Goal: Transaction & Acquisition: Purchase product/service

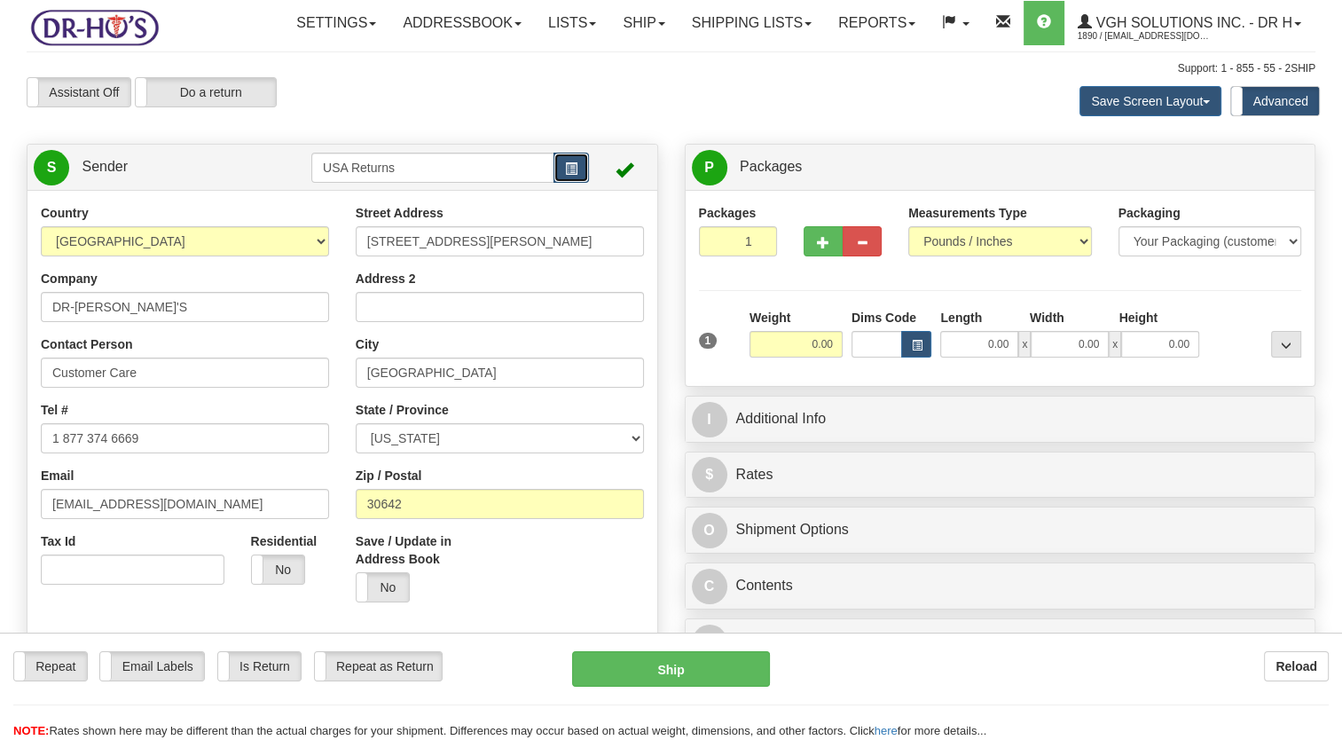
click at [584, 183] on button "button" at bounding box center [571, 168] width 35 height 30
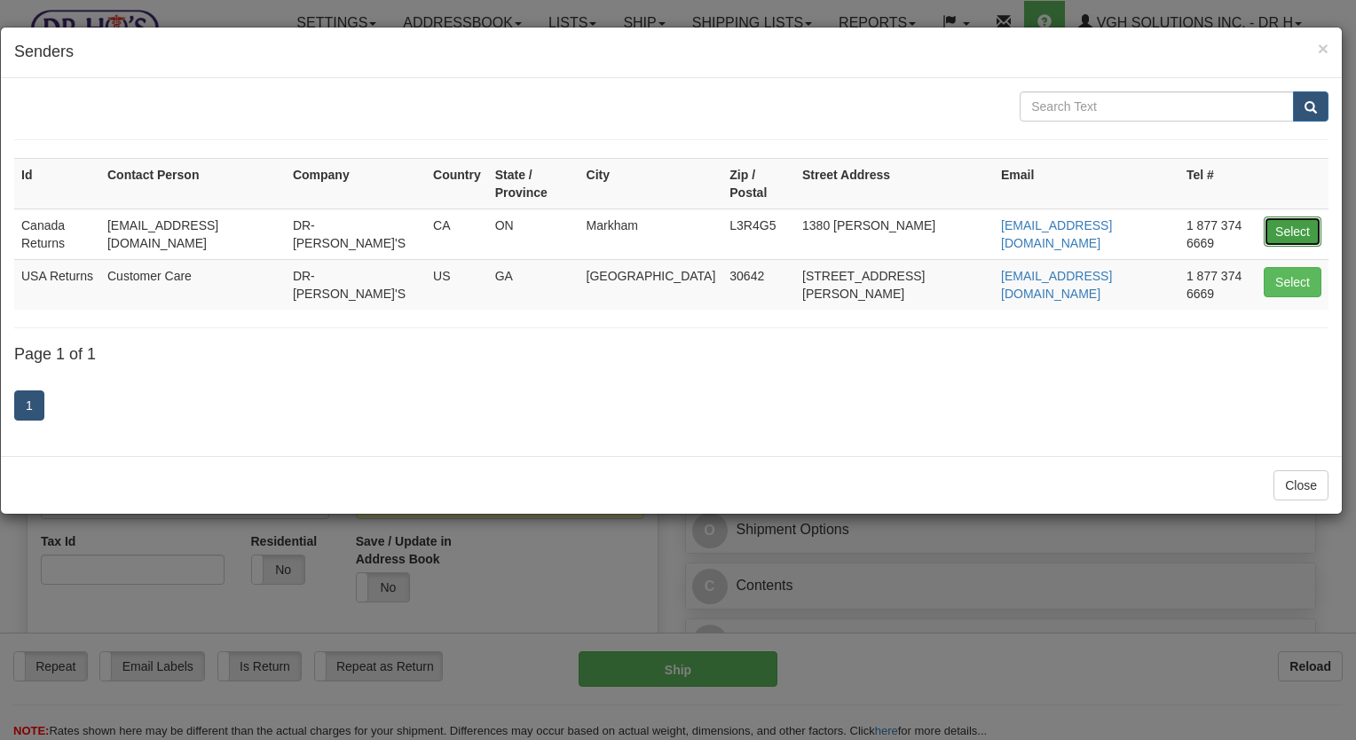
click at [1302, 216] on button "Select" at bounding box center [1292, 231] width 58 height 30
type input "Canada Returns"
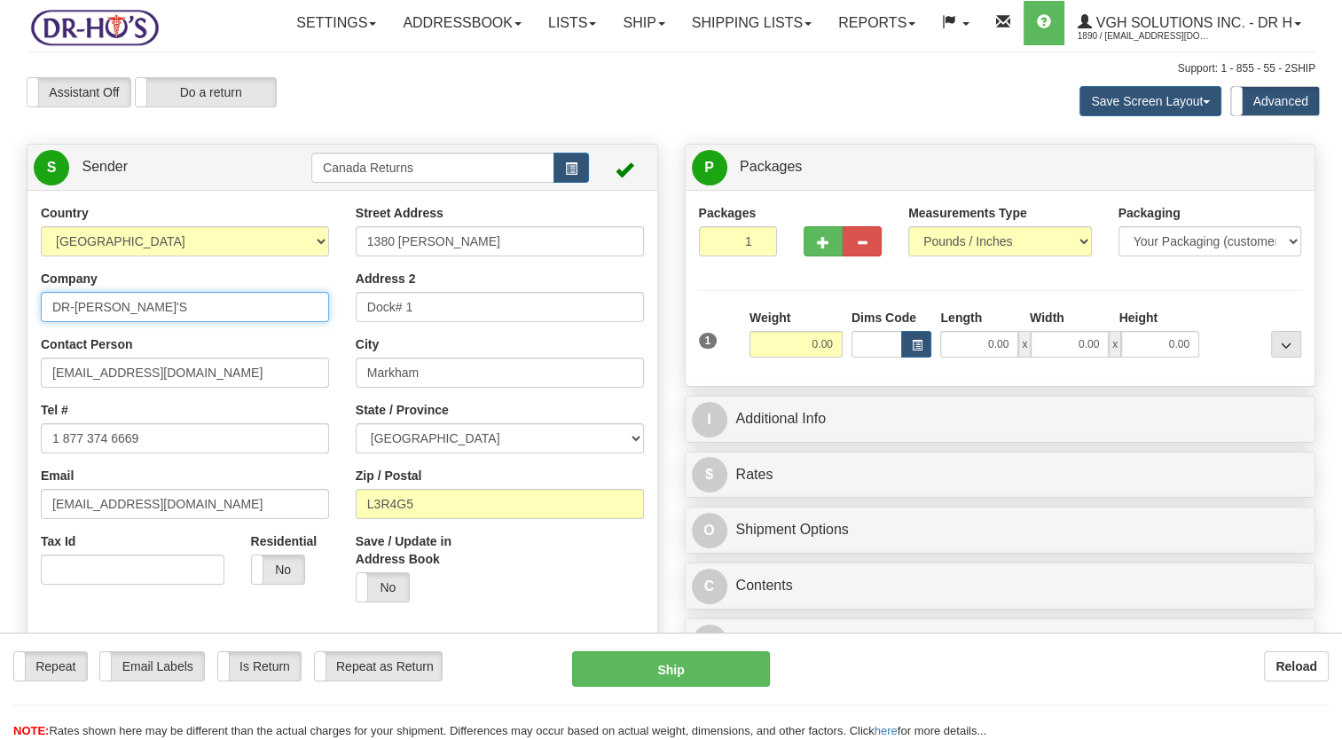
drag, startPoint x: 158, startPoint y: 357, endPoint x: 18, endPoint y: 365, distance: 140.4
click at [28, 357] on div "Country [GEOGRAPHIC_DATA] [GEOGRAPHIC_DATA] [GEOGRAPHIC_DATA] [GEOGRAPHIC_DATA]…" at bounding box center [343, 449] width 630 height 491
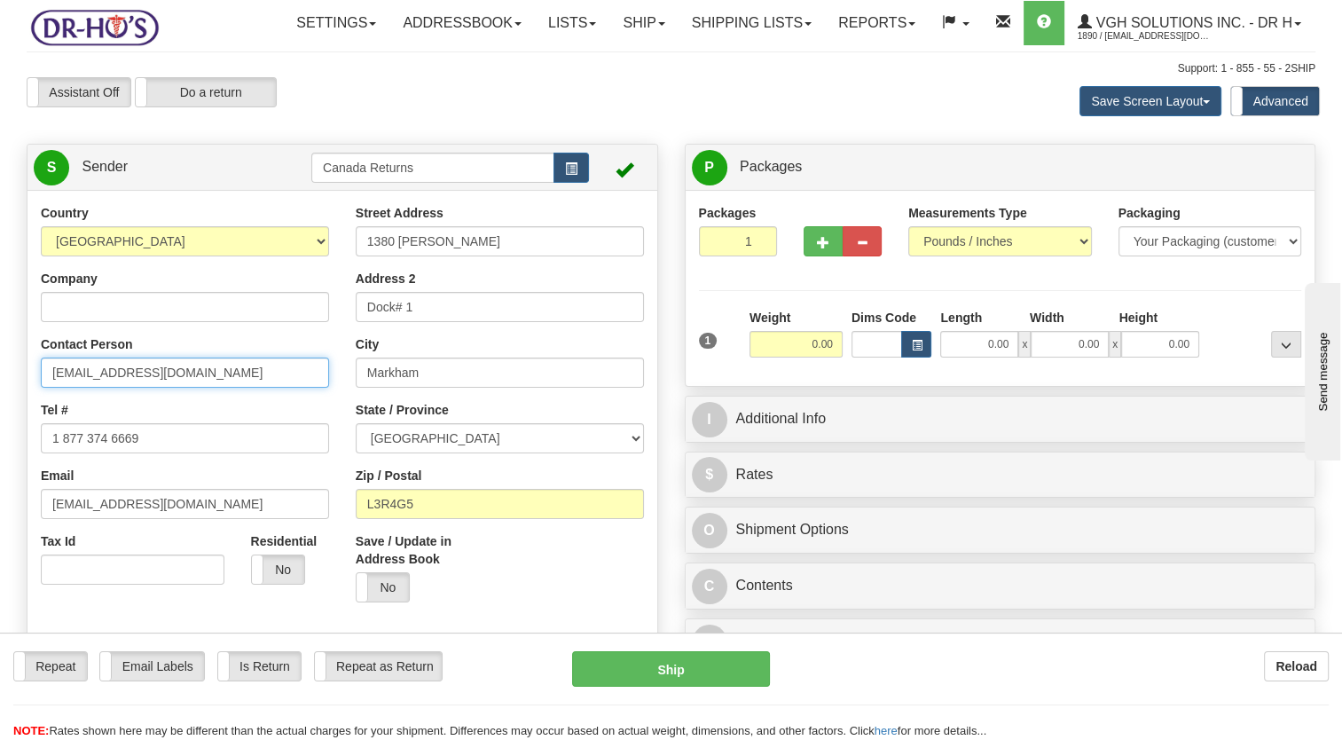
click at [0, 428] on html "Training Course Close Toggle navigation Settings Shipping Preferences New Sende…" at bounding box center [671, 370] width 1342 height 740
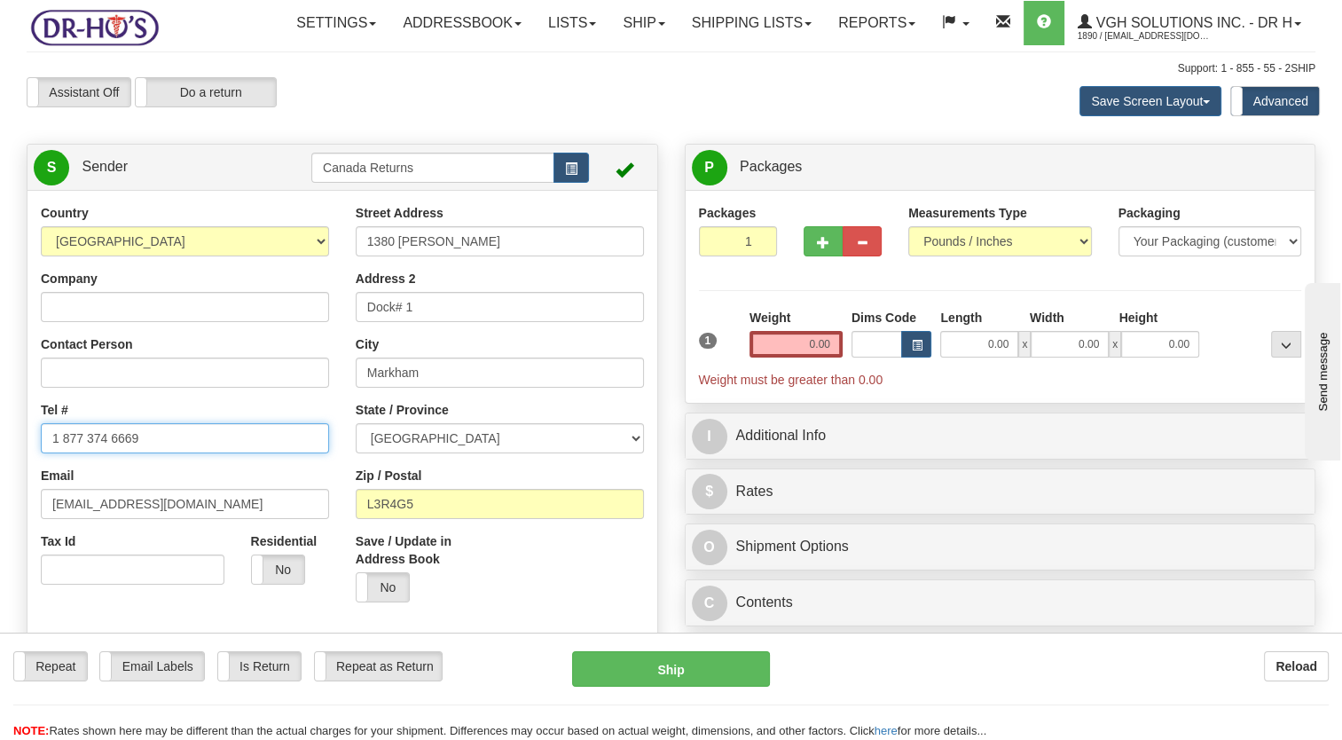
drag, startPoint x: 159, startPoint y: 482, endPoint x: 9, endPoint y: 505, distance: 151.7
click at [28, 485] on div "Country [GEOGRAPHIC_DATA] [GEOGRAPHIC_DATA] [GEOGRAPHIC_DATA] [GEOGRAPHIC_DATA]…" at bounding box center [343, 449] width 630 height 491
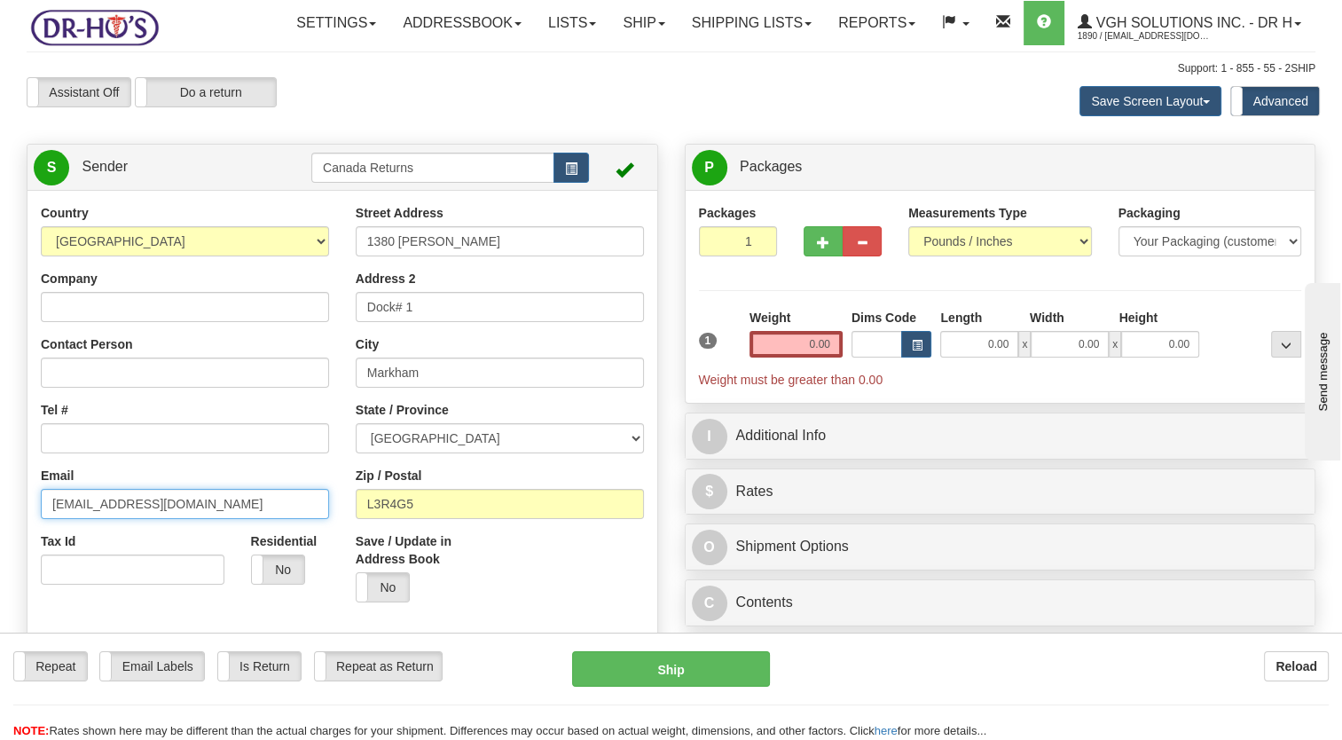
drag, startPoint x: 157, startPoint y: 541, endPoint x: 7, endPoint y: 546, distance: 150.0
click at [0, 559] on html "Training Course Close Toggle navigation Settings Shipping Preferences New Sende…" at bounding box center [671, 370] width 1342 height 740
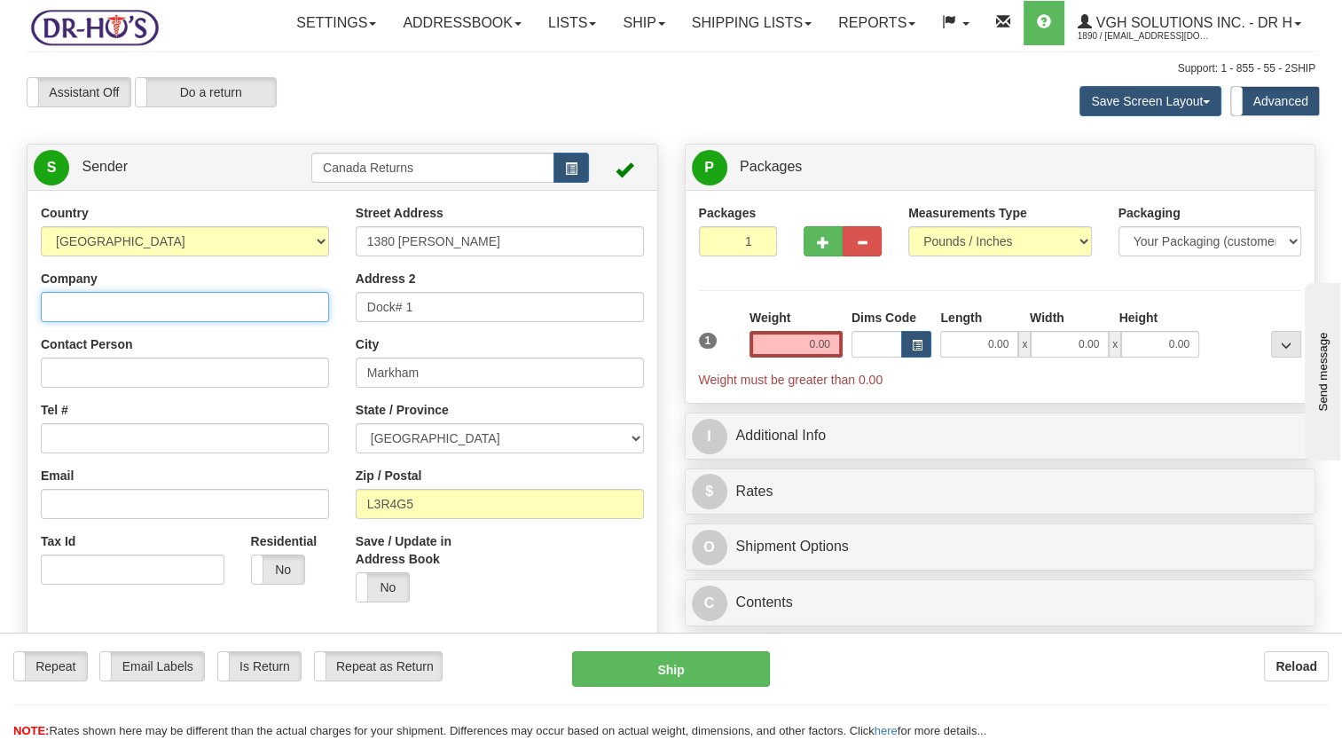
click at [162, 322] on input "Company" at bounding box center [185, 307] width 288 height 30
paste input "[PERSON_NAME]"
type input "[PERSON_NAME]"
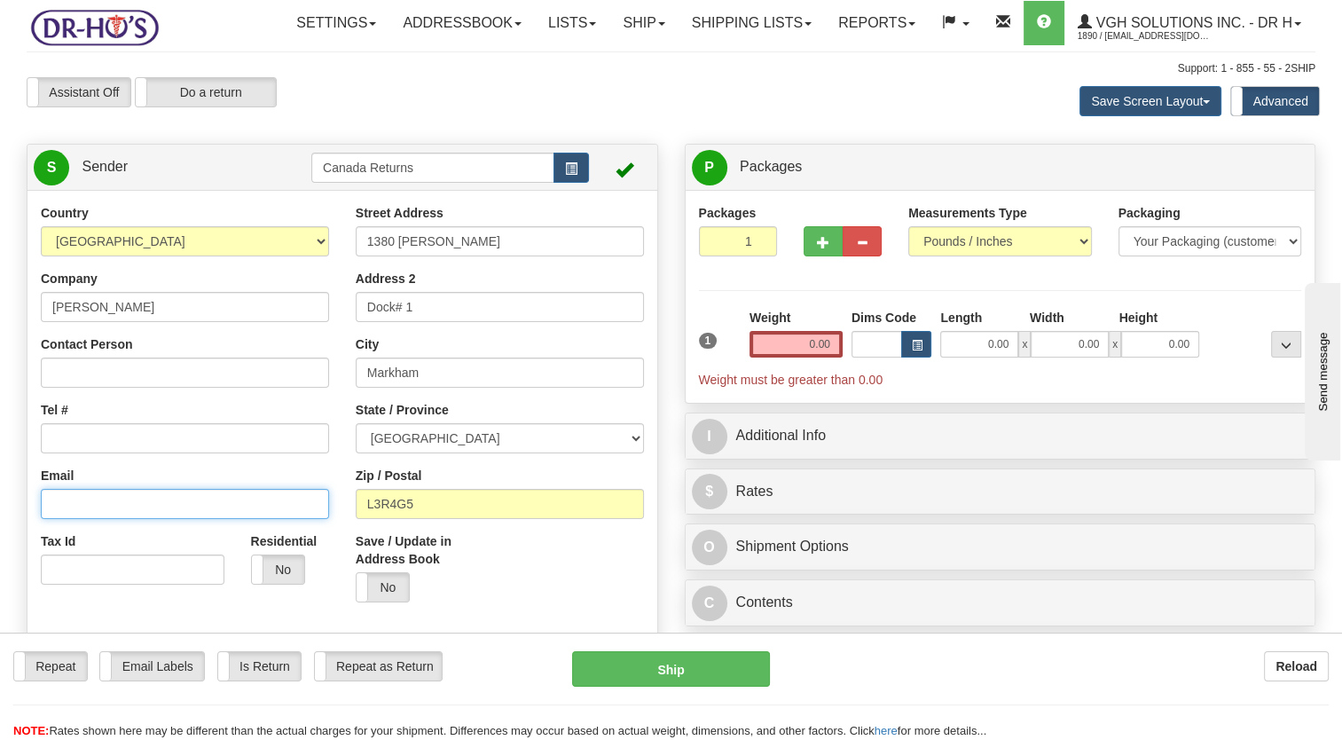
click at [84, 519] on input "Email" at bounding box center [185, 504] width 288 height 30
paste input "5147331529"
type input "5147331529"
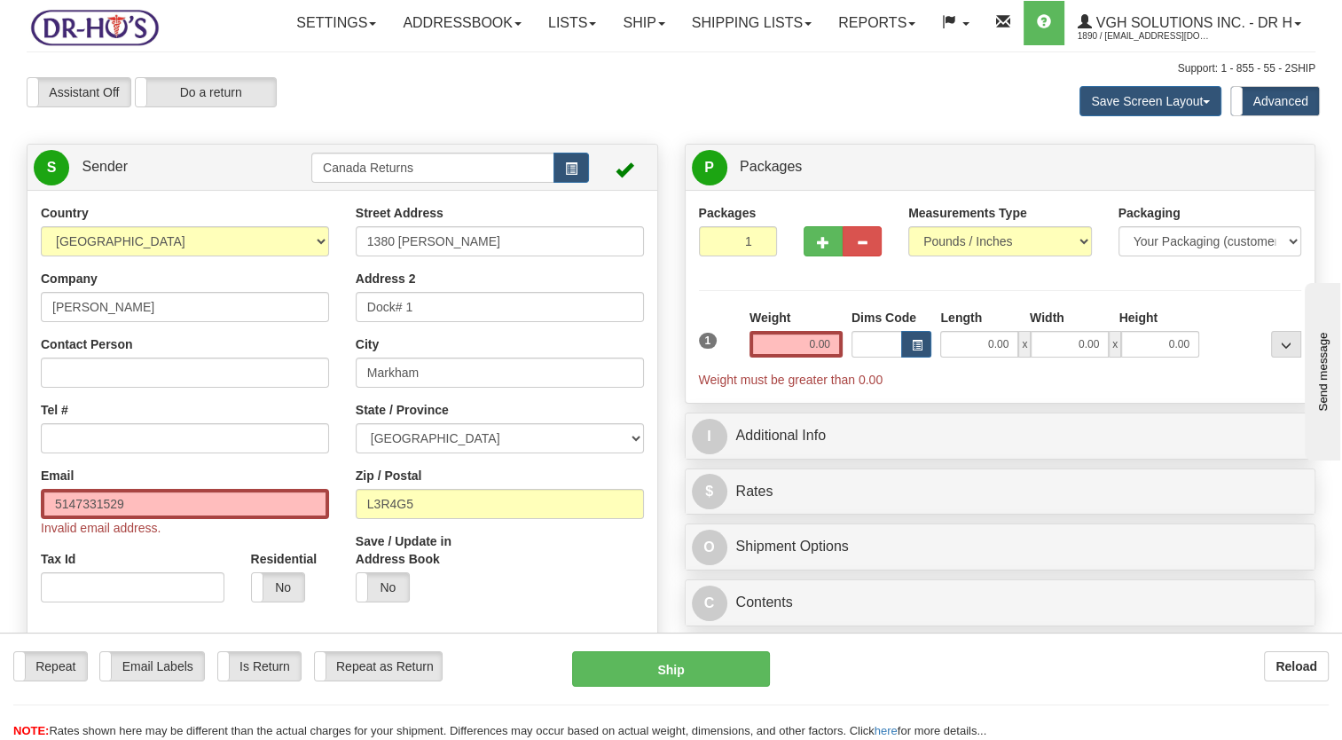
drag, startPoint x: 486, startPoint y: 261, endPoint x: 296, endPoint y: 283, distance: 191.1
click at [305, 283] on div "Country [GEOGRAPHIC_DATA] [GEOGRAPHIC_DATA] [GEOGRAPHIC_DATA] [GEOGRAPHIC_DATA]…" at bounding box center [343, 449] width 630 height 491
click at [451, 256] on input "1380 [PERSON_NAME]" at bounding box center [500, 241] width 288 height 30
drag, startPoint x: 469, startPoint y: 291, endPoint x: 287, endPoint y: 291, distance: 181.9
click at [288, 291] on div "Country [GEOGRAPHIC_DATA] [GEOGRAPHIC_DATA] [GEOGRAPHIC_DATA] [GEOGRAPHIC_DATA]…" at bounding box center [343, 449] width 630 height 491
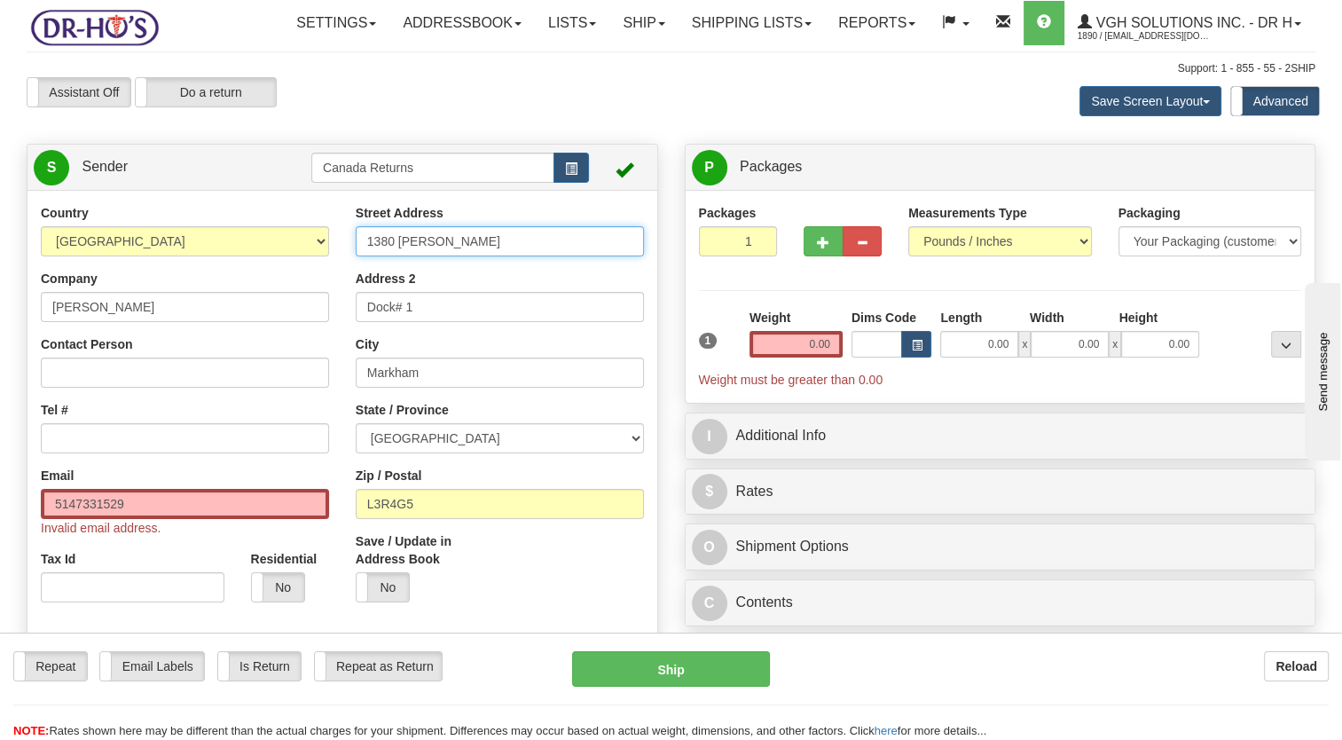
paste input "341 [PERSON_NAME]"
type input "341 [PERSON_NAME]"
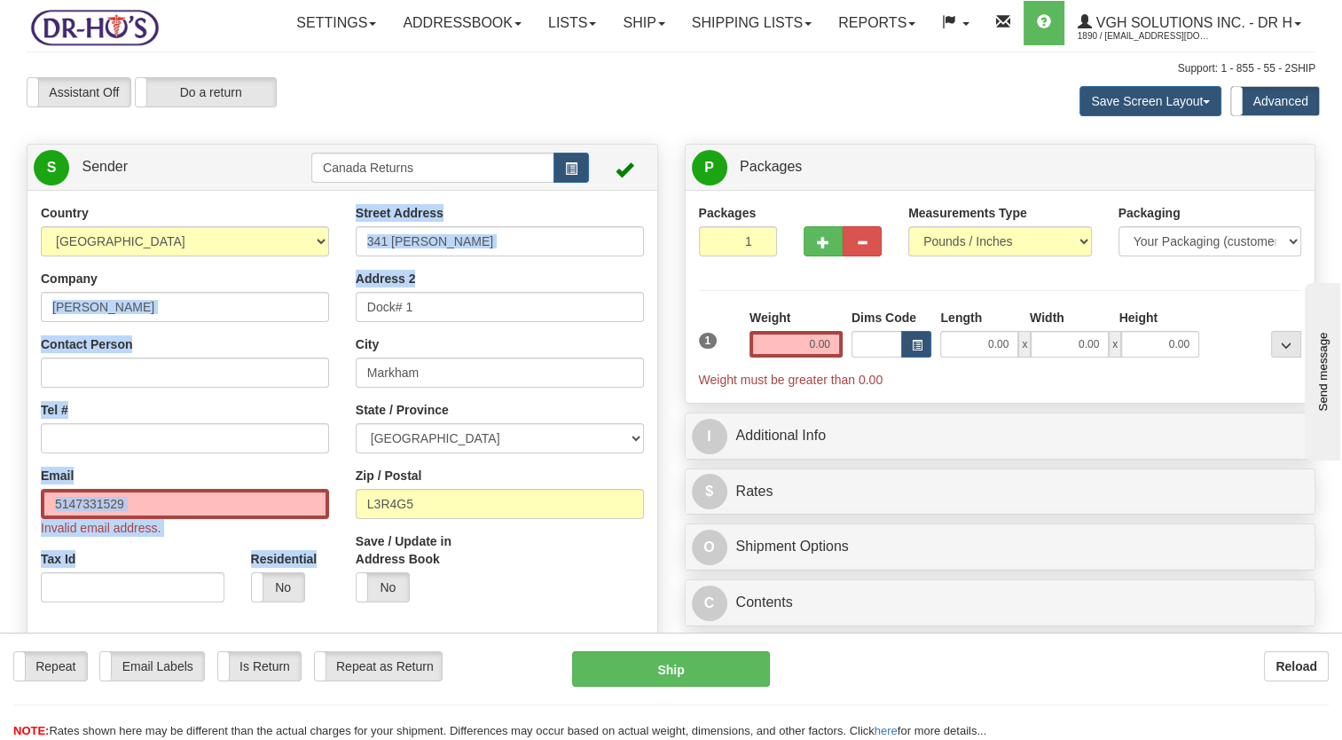
drag, startPoint x: 449, startPoint y: 326, endPoint x: 252, endPoint y: 331, distance: 197.0
click at [251, 330] on div "Country [GEOGRAPHIC_DATA] [GEOGRAPHIC_DATA] [GEOGRAPHIC_DATA] [GEOGRAPHIC_DATA]…" at bounding box center [343, 449] width 630 height 491
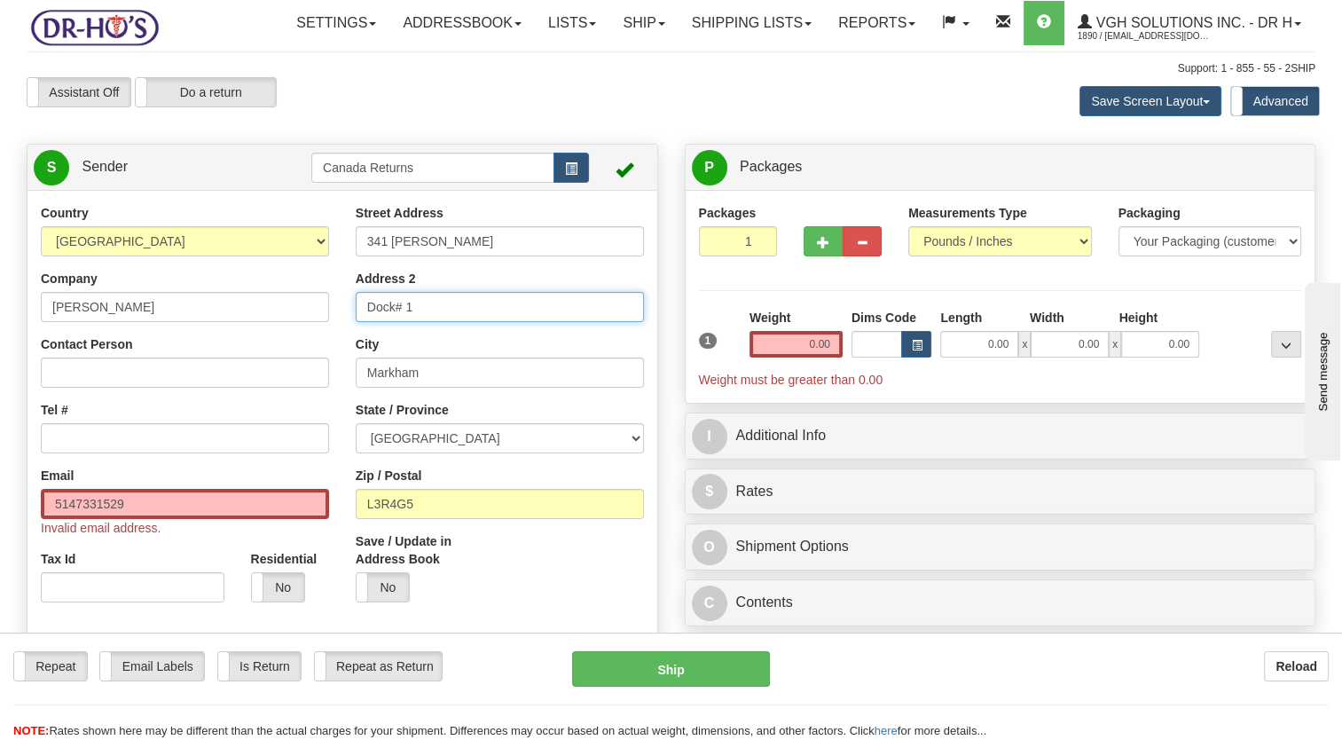
drag, startPoint x: 416, startPoint y: 334, endPoint x: 469, endPoint y: 356, distance: 57.3
click at [419, 322] on input "Dock# 1" at bounding box center [500, 307] width 288 height 30
click at [257, 360] on div "Country [GEOGRAPHIC_DATA] [GEOGRAPHIC_DATA] [GEOGRAPHIC_DATA] [GEOGRAPHIC_DATA]…" at bounding box center [343, 449] width 630 height 491
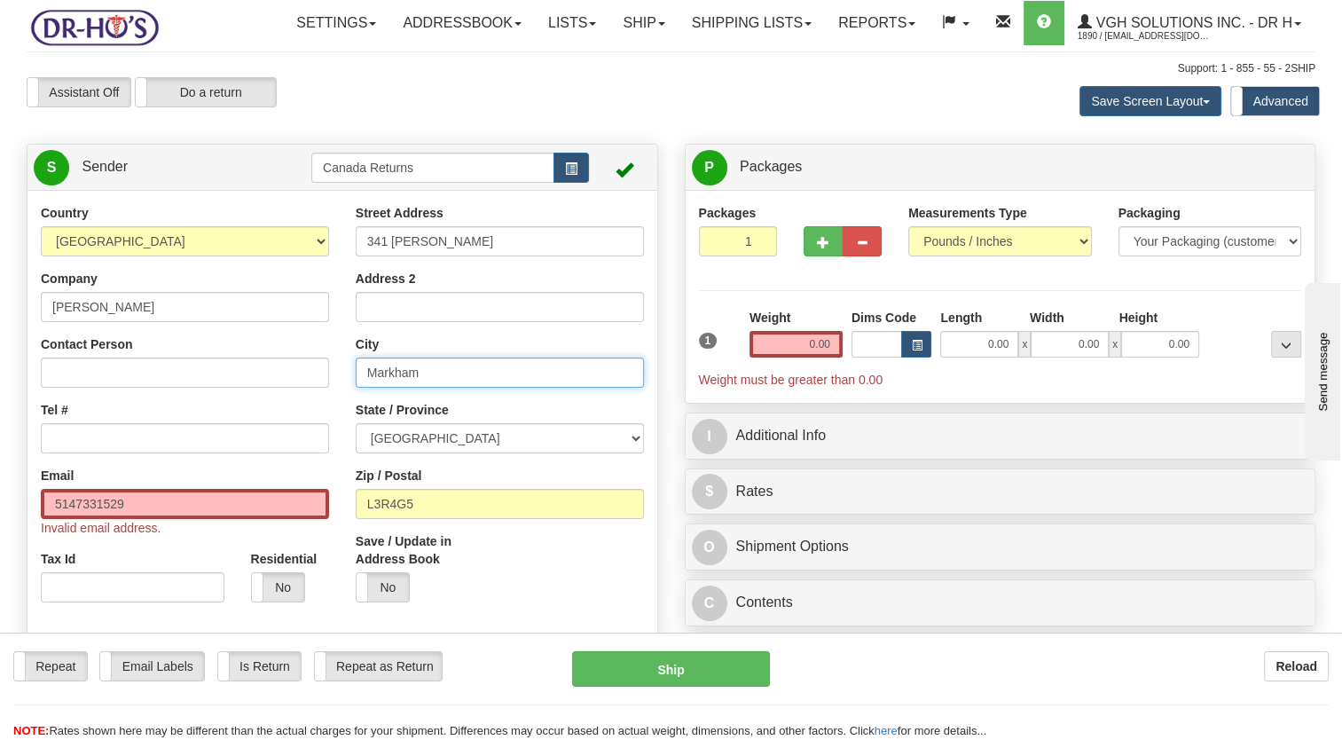
drag, startPoint x: 441, startPoint y: 409, endPoint x: 315, endPoint y: 415, distance: 126.1
click at [315, 415] on div "Country [GEOGRAPHIC_DATA] [GEOGRAPHIC_DATA] [GEOGRAPHIC_DATA] [GEOGRAPHIC_DATA]…" at bounding box center [343, 449] width 630 height 491
paste input "ontreal,"
type input "[GEOGRAPHIC_DATA]"
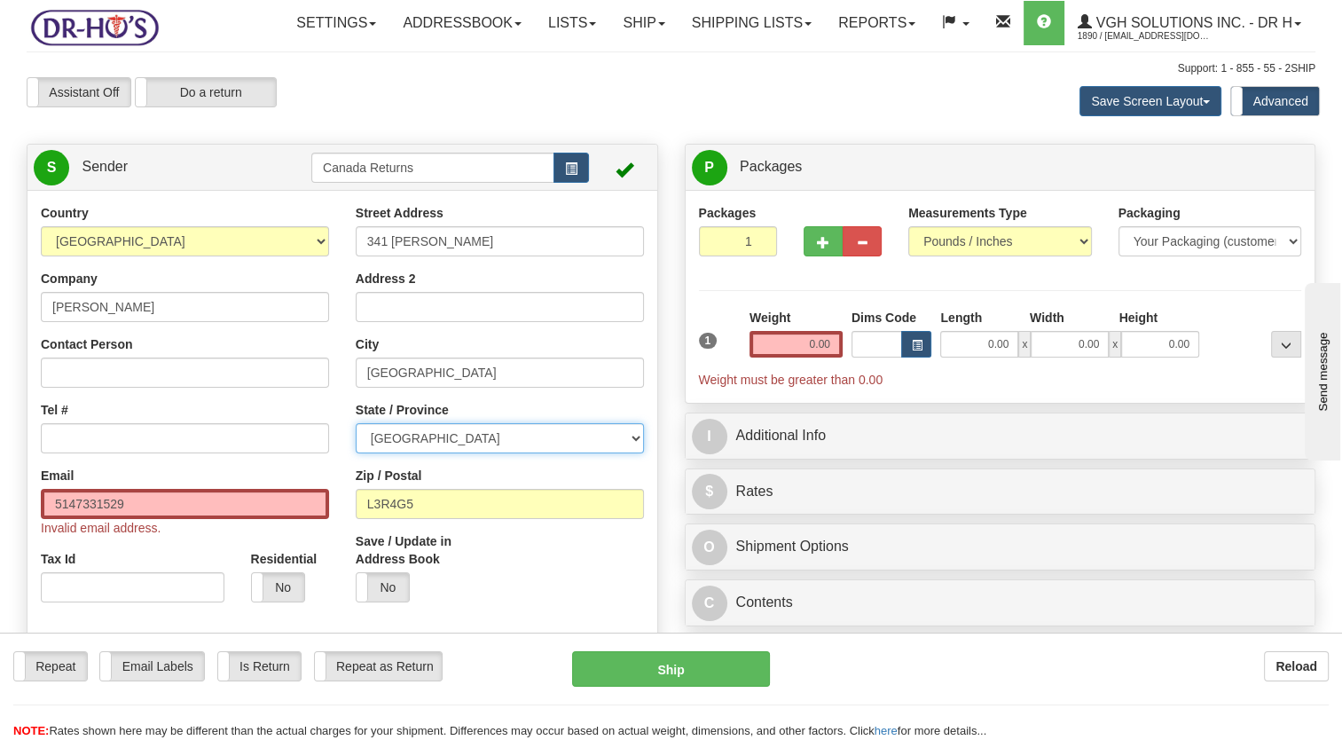
click at [433, 453] on select "[GEOGRAPHIC_DATA] [GEOGRAPHIC_DATA] [GEOGRAPHIC_DATA] [GEOGRAPHIC_DATA] [GEOGRA…" at bounding box center [500, 438] width 288 height 30
select select "QC"
click at [356, 453] on select "[GEOGRAPHIC_DATA] [GEOGRAPHIC_DATA] [GEOGRAPHIC_DATA] [GEOGRAPHIC_DATA] [GEOGRA…" at bounding box center [500, 438] width 288 height 30
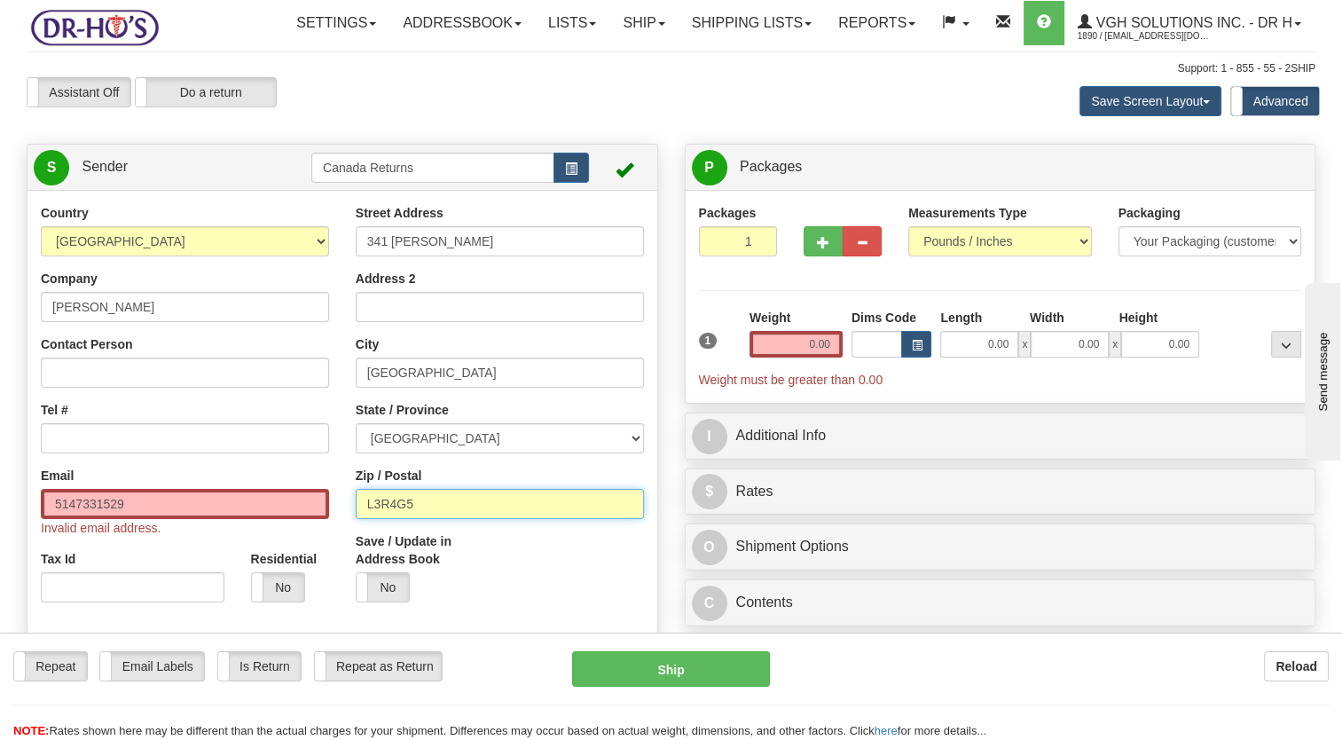
drag, startPoint x: 440, startPoint y: 555, endPoint x: 358, endPoint y: 555, distance: 81.6
click at [358, 519] on input "L3R4G5" at bounding box center [500, 504] width 288 height 30
paste input "H3R2B1"
type input "H3R2B1"
click at [539, 616] on div "Save / Update in Address Book Yes No" at bounding box center [499, 573] width 315 height 83
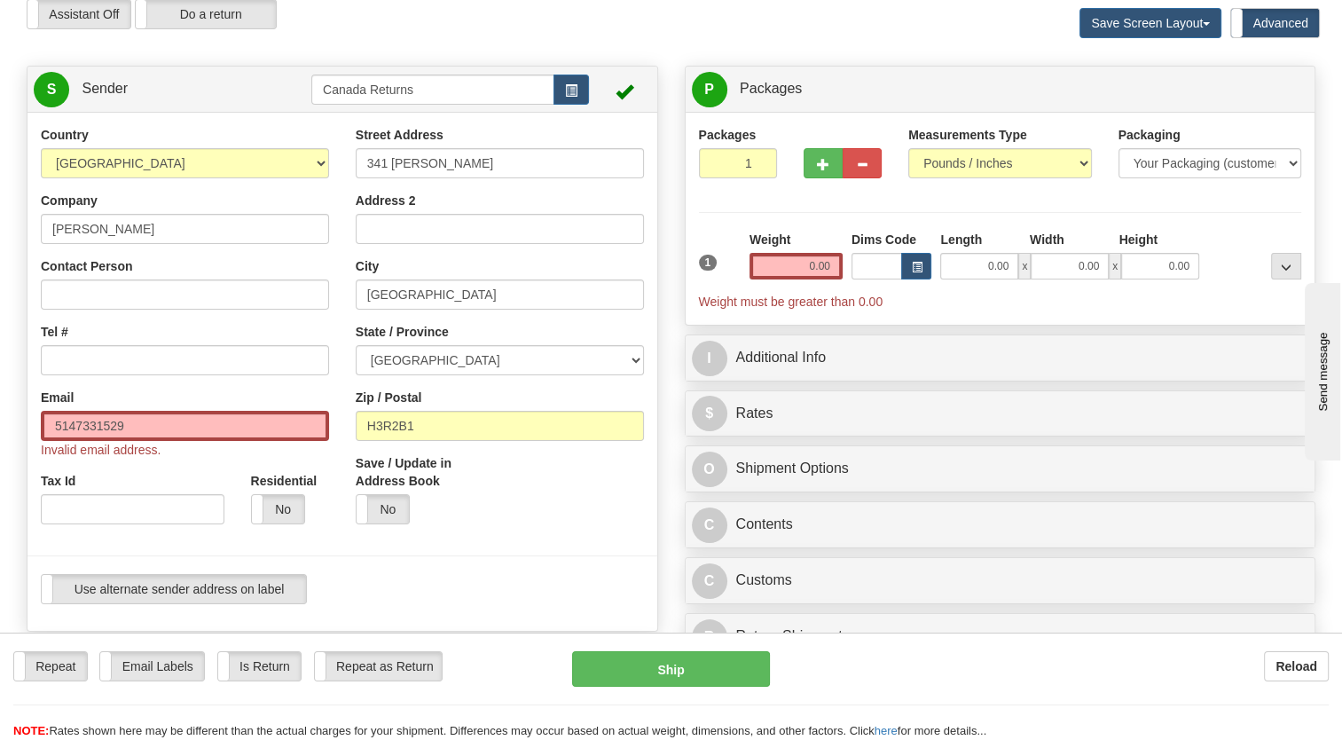
scroll to position [355, 0]
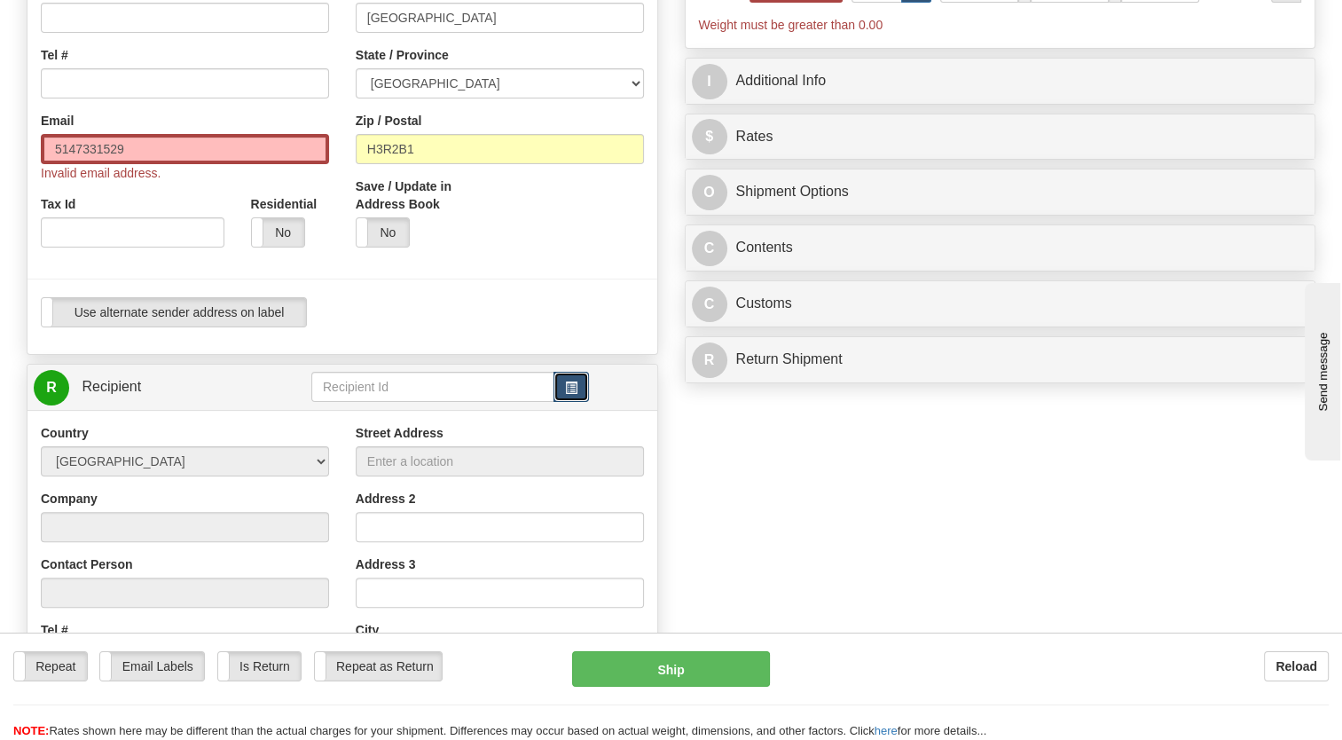
click at [566, 402] on button "button" at bounding box center [571, 387] width 35 height 30
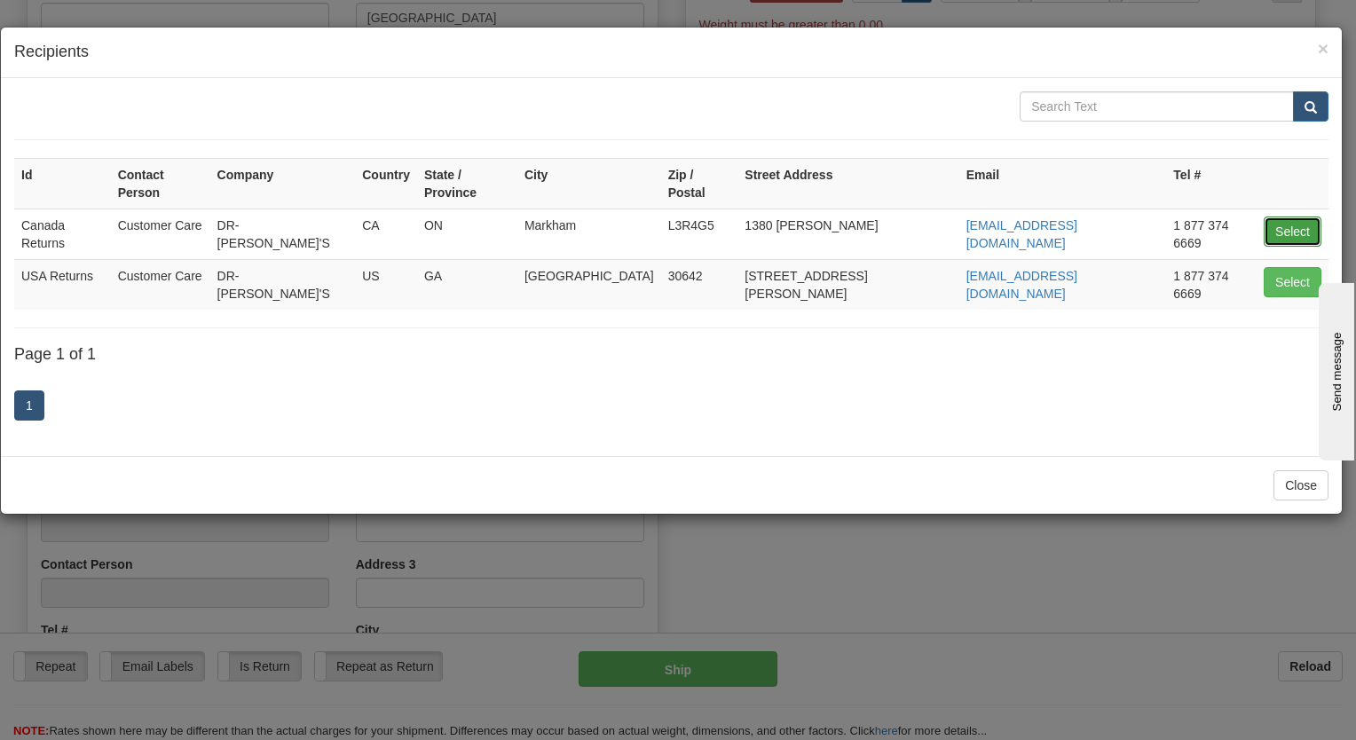
click at [1284, 217] on button "Select" at bounding box center [1292, 231] width 58 height 30
type input "Canada Returns"
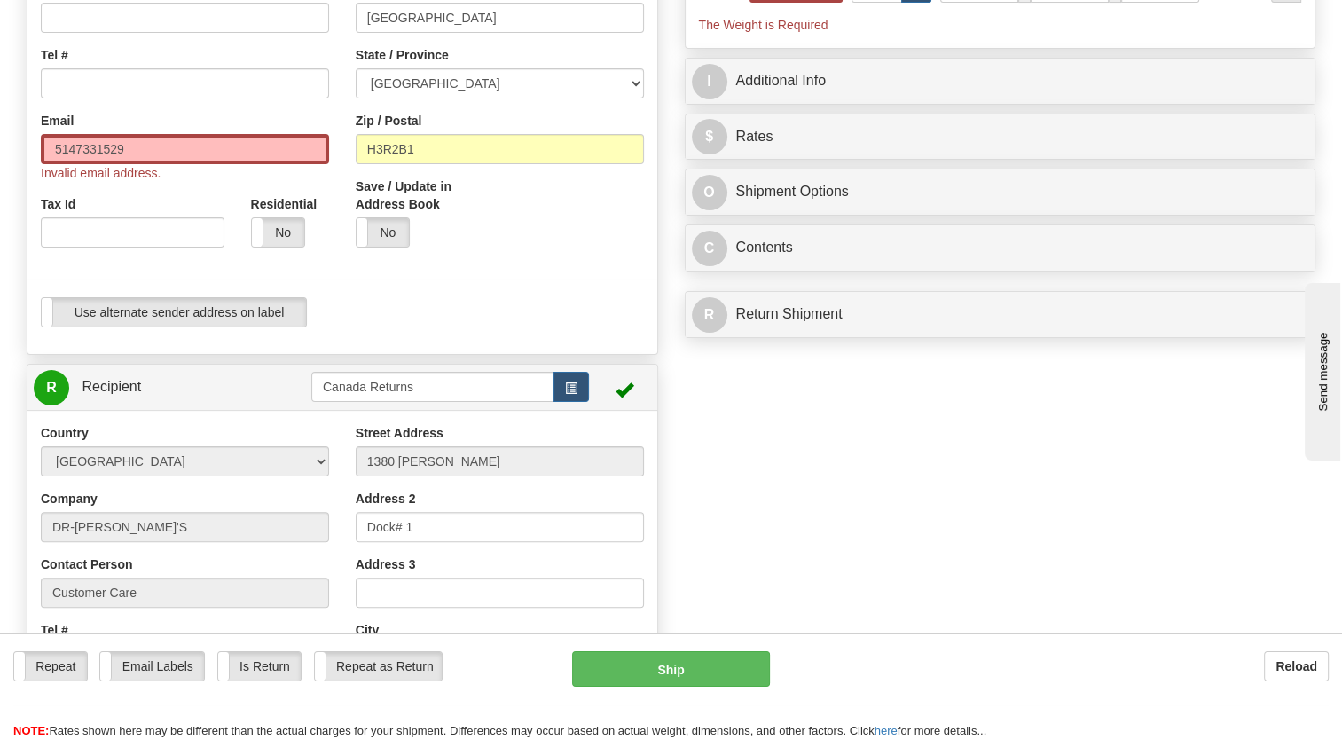
type input "0.00"
click at [560, 327] on div "Use alternate sender address on label Use alternate sender address on label" at bounding box center [342, 312] width 603 height 30
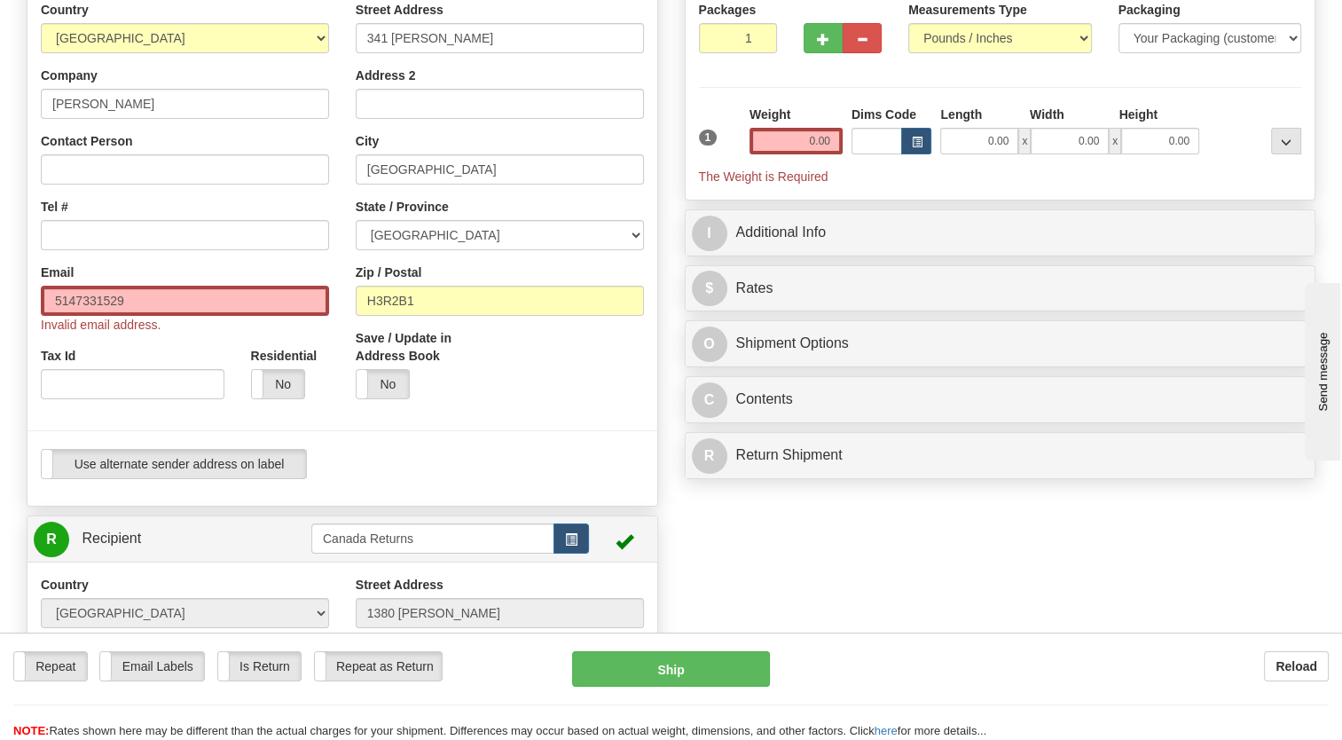
scroll to position [177, 0]
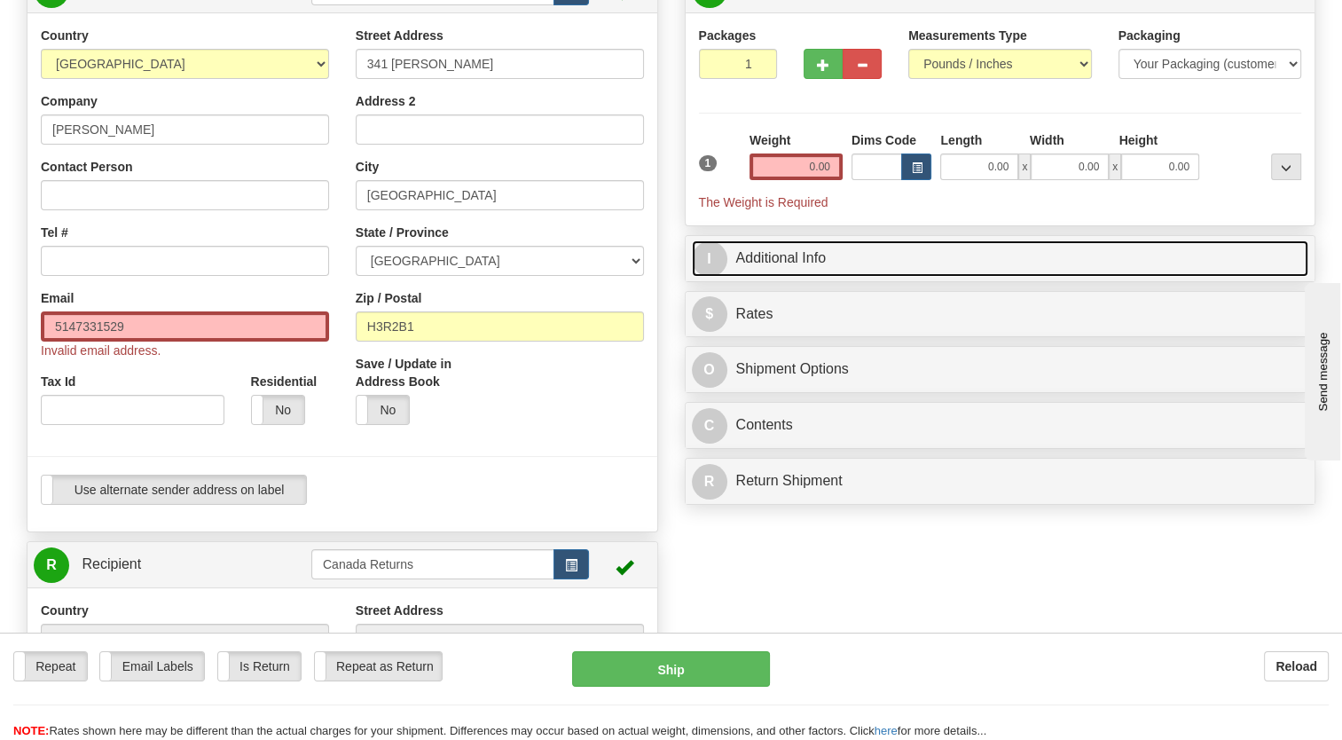
click at [750, 277] on link "I Additional Info" at bounding box center [1000, 258] width 617 height 36
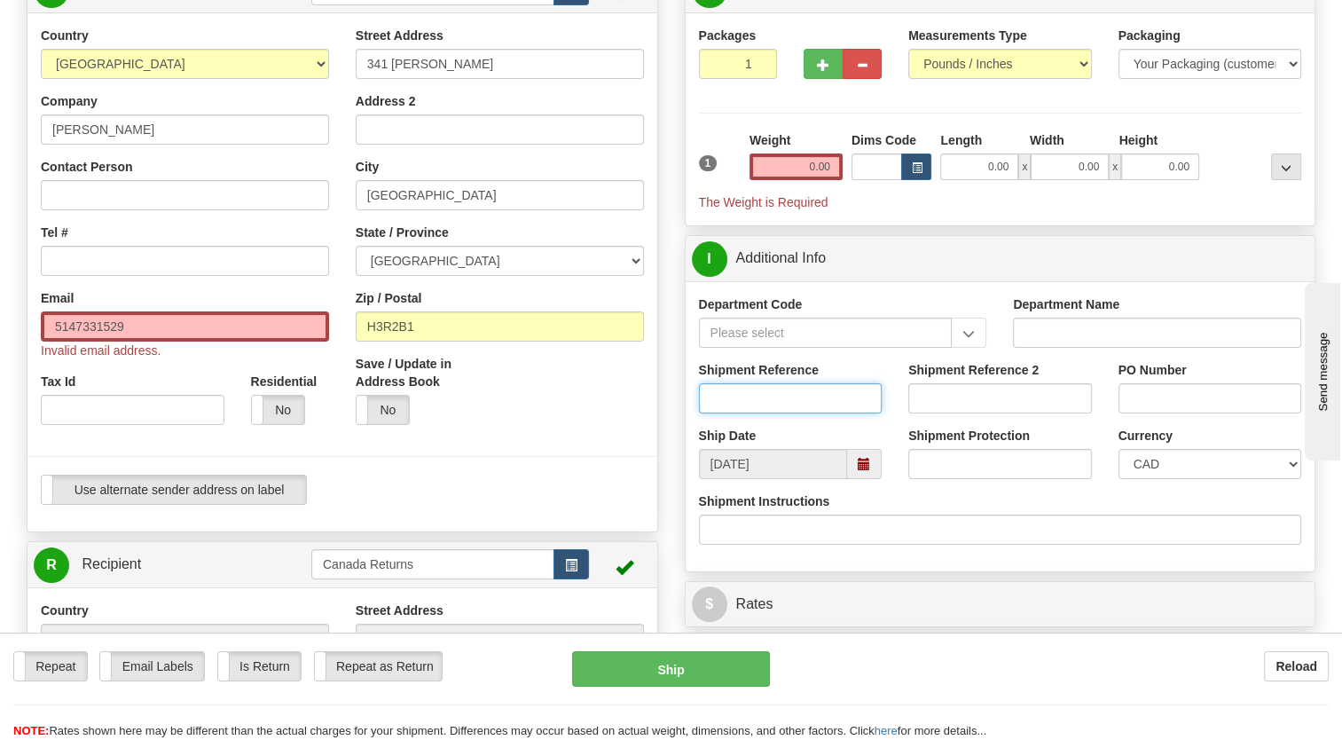
click at [748, 413] on input "Shipment Reference" at bounding box center [791, 398] width 184 height 30
click at [766, 413] on input "Shipment Reference" at bounding box center [791, 398] width 184 height 30
paste input "1185960"
type input "1185960"
click at [672, 443] on div "P Packages 1 Packages - Weight: 0.00 Lbs Shipment Level Shipm. Package Level Pa…" at bounding box center [1001, 384] width 658 height 837
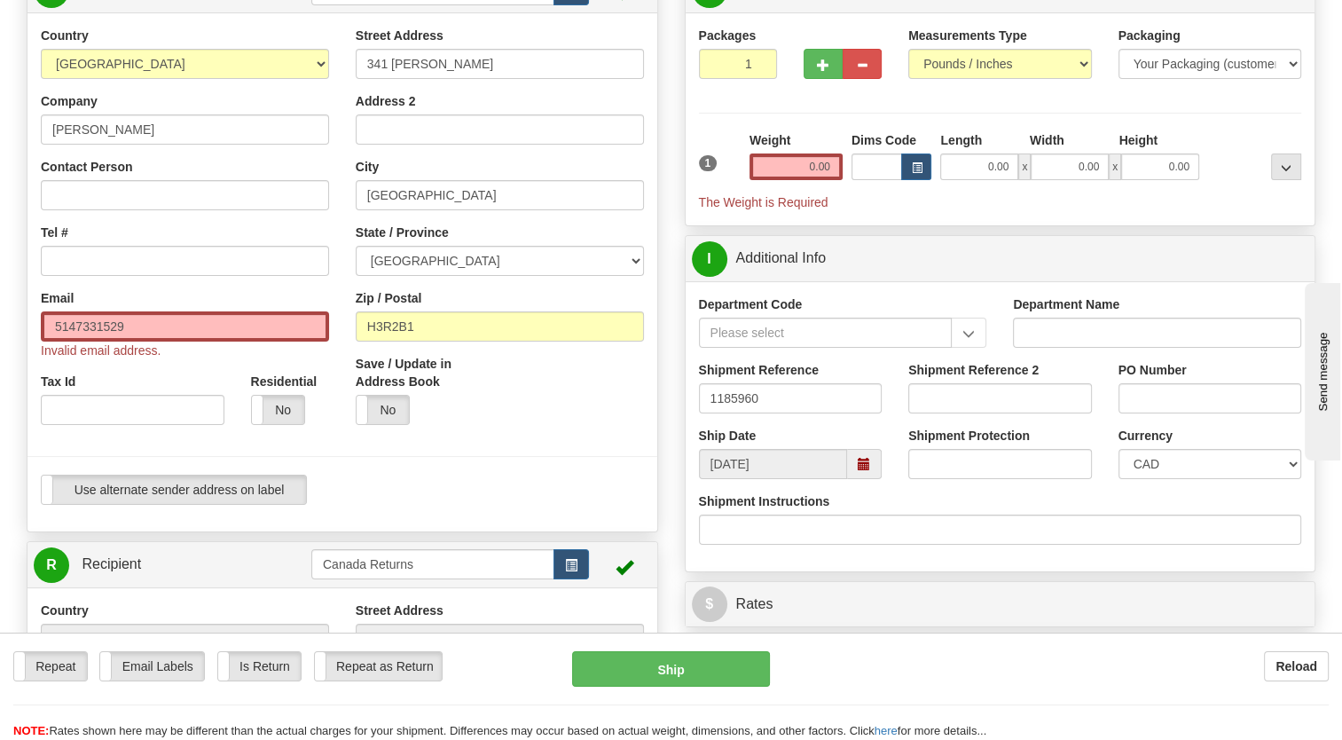
click at [864, 470] on span at bounding box center [864, 464] width 12 height 12
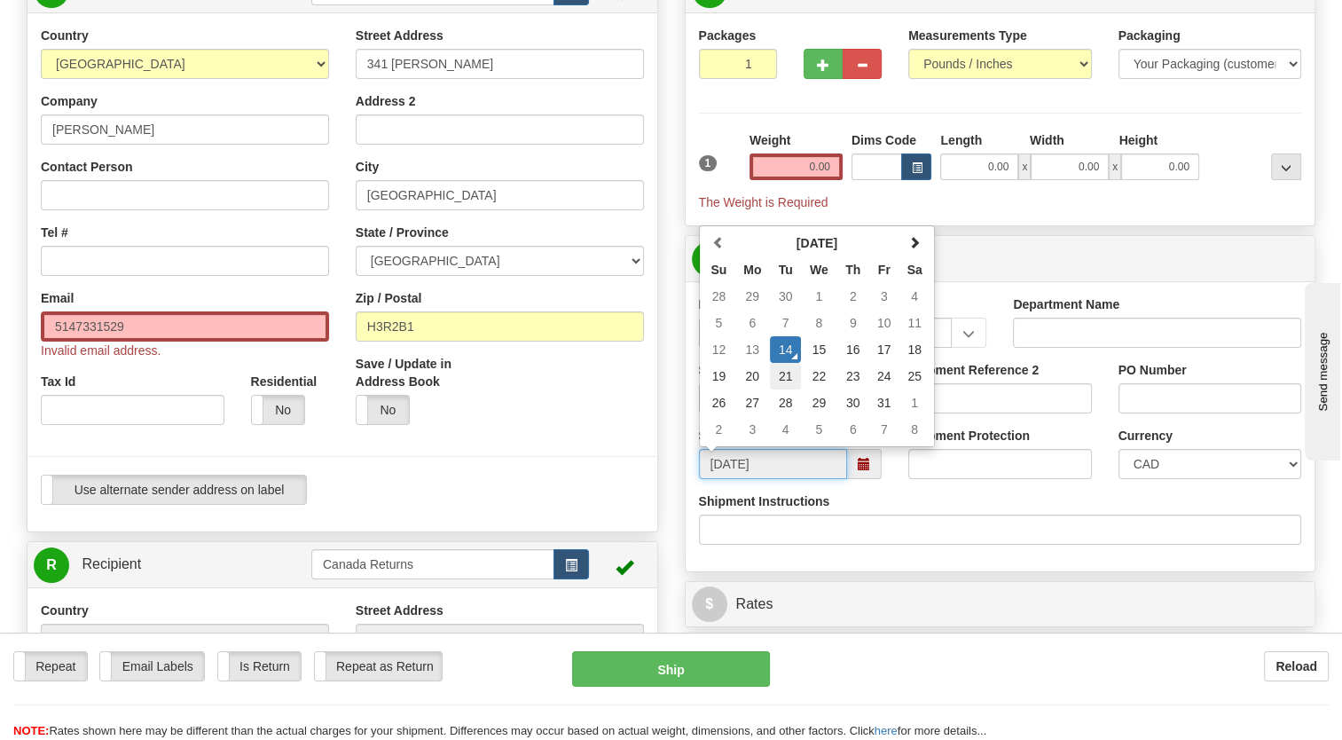
click at [787, 389] on td "21" at bounding box center [785, 376] width 31 height 27
type input "[DATE]"
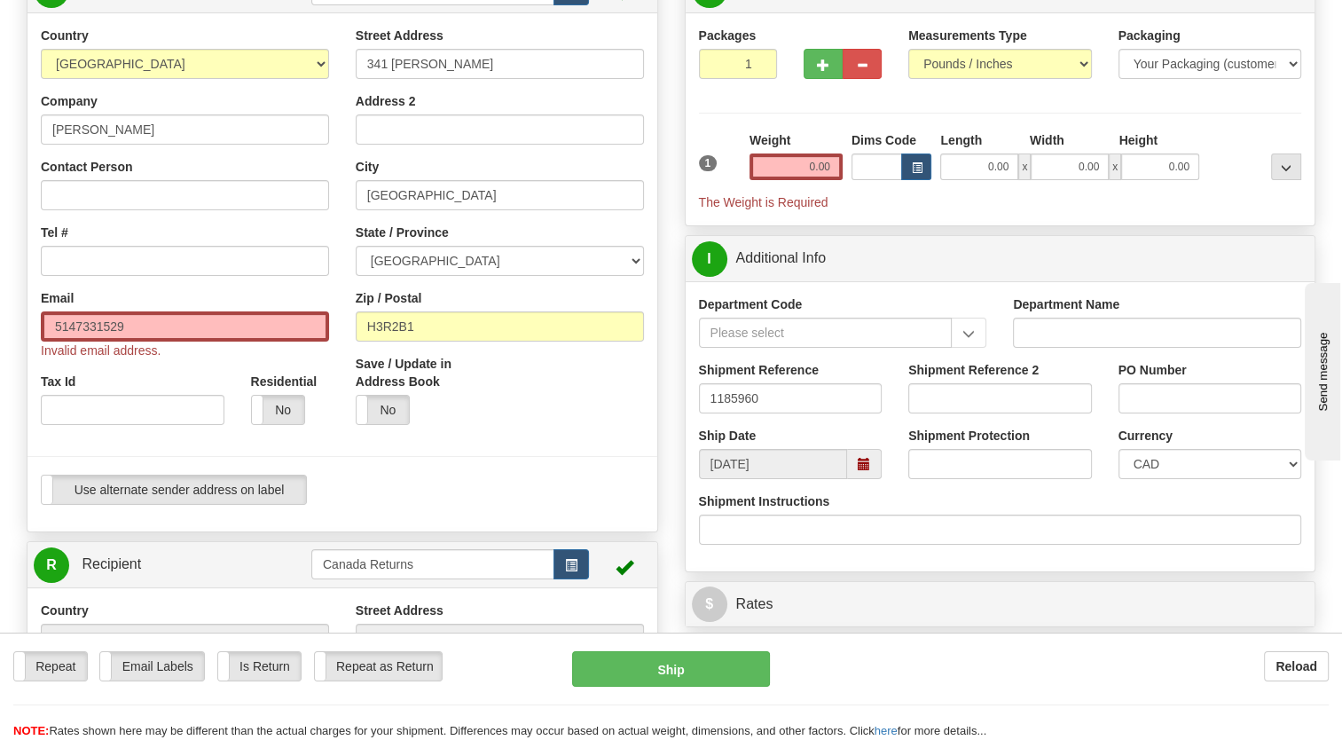
click at [656, 438] on div "Save / Update in Address Book Yes No" at bounding box center [499, 396] width 315 height 83
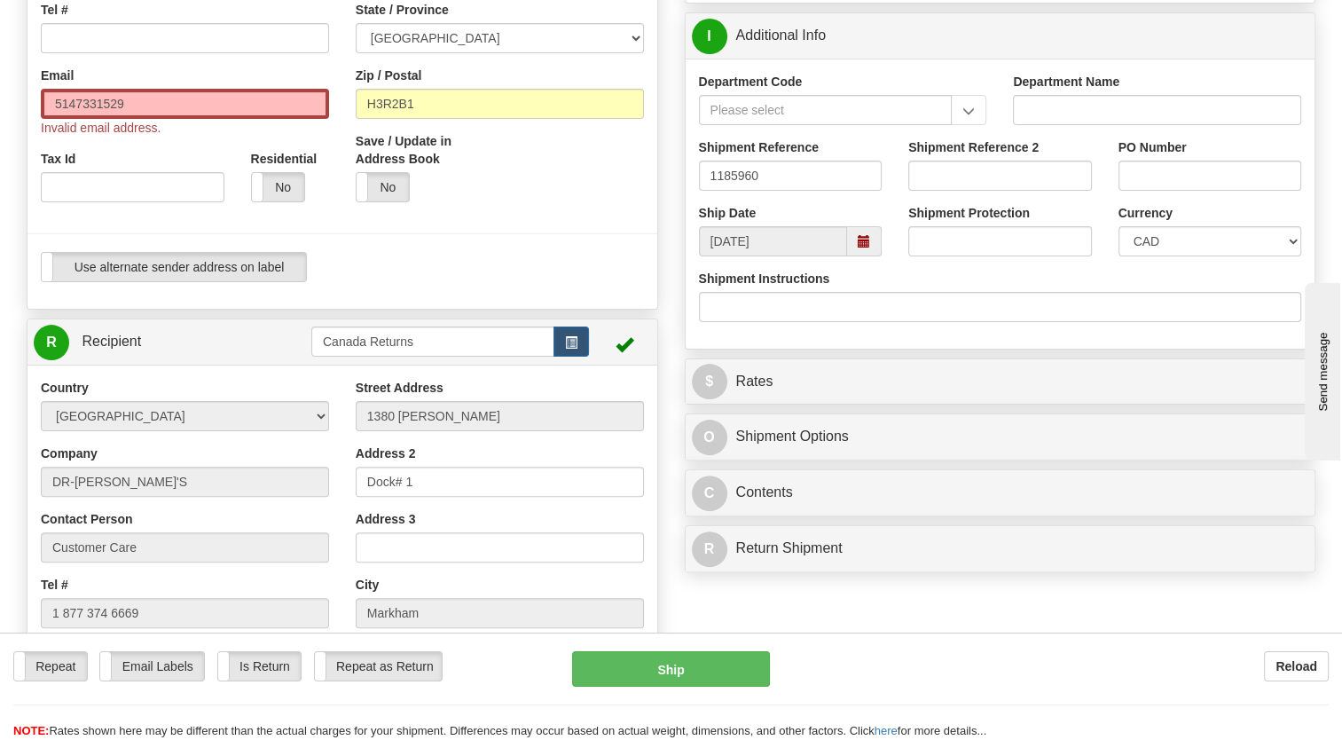
scroll to position [444, 0]
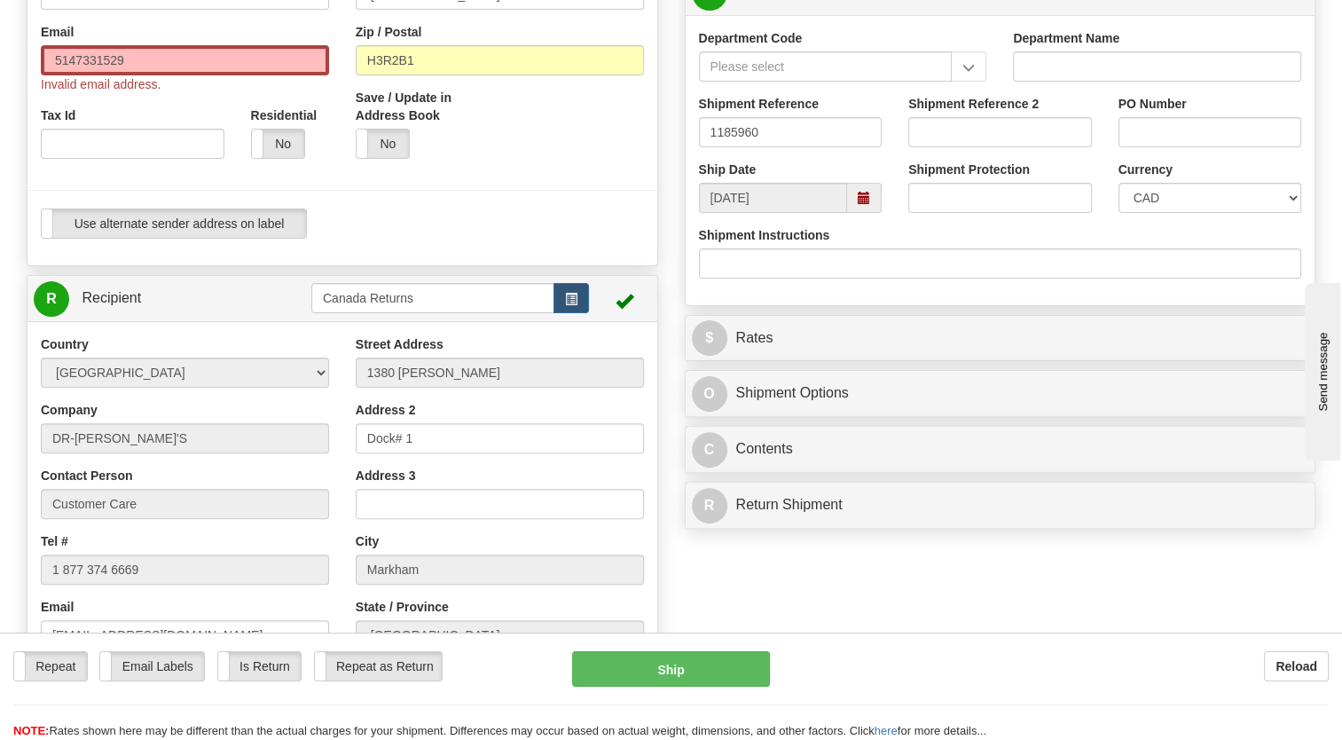
click at [639, 239] on div "Use alternate sender address on label Use alternate sender address on label" at bounding box center [342, 223] width 603 height 30
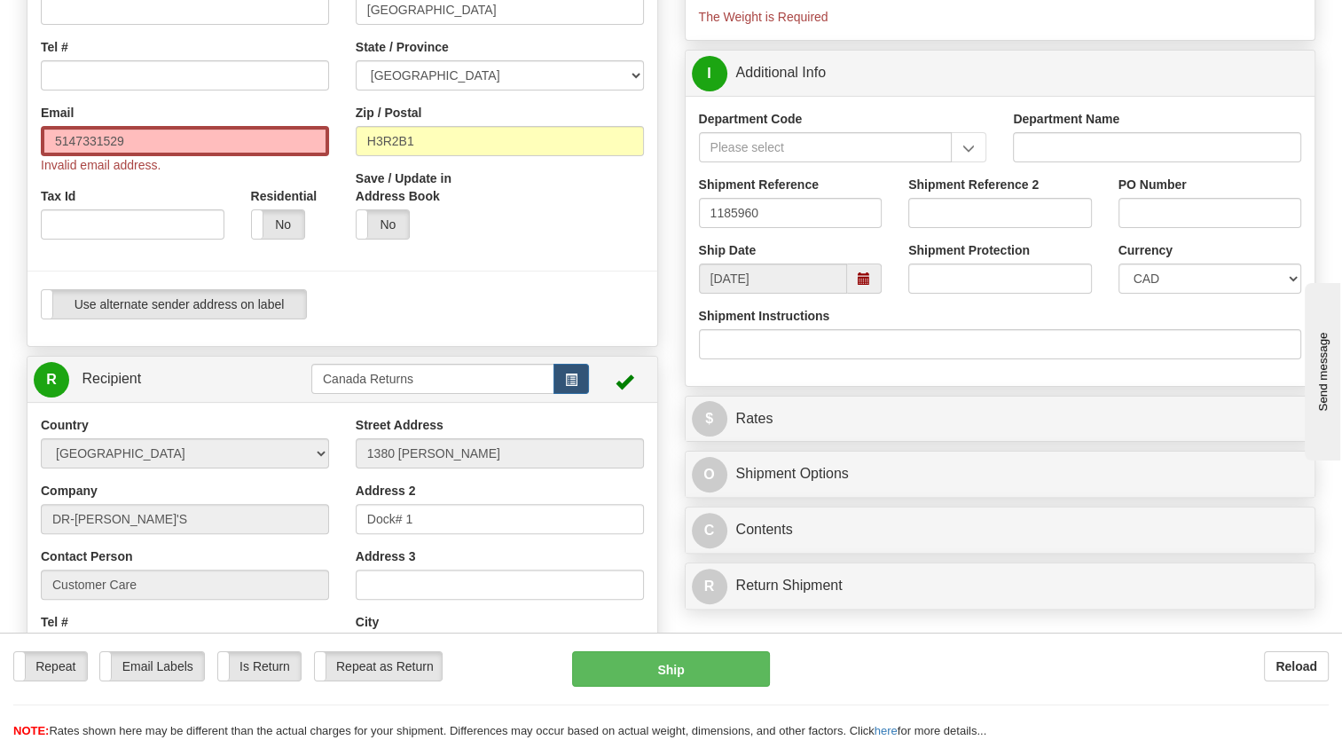
scroll to position [355, 0]
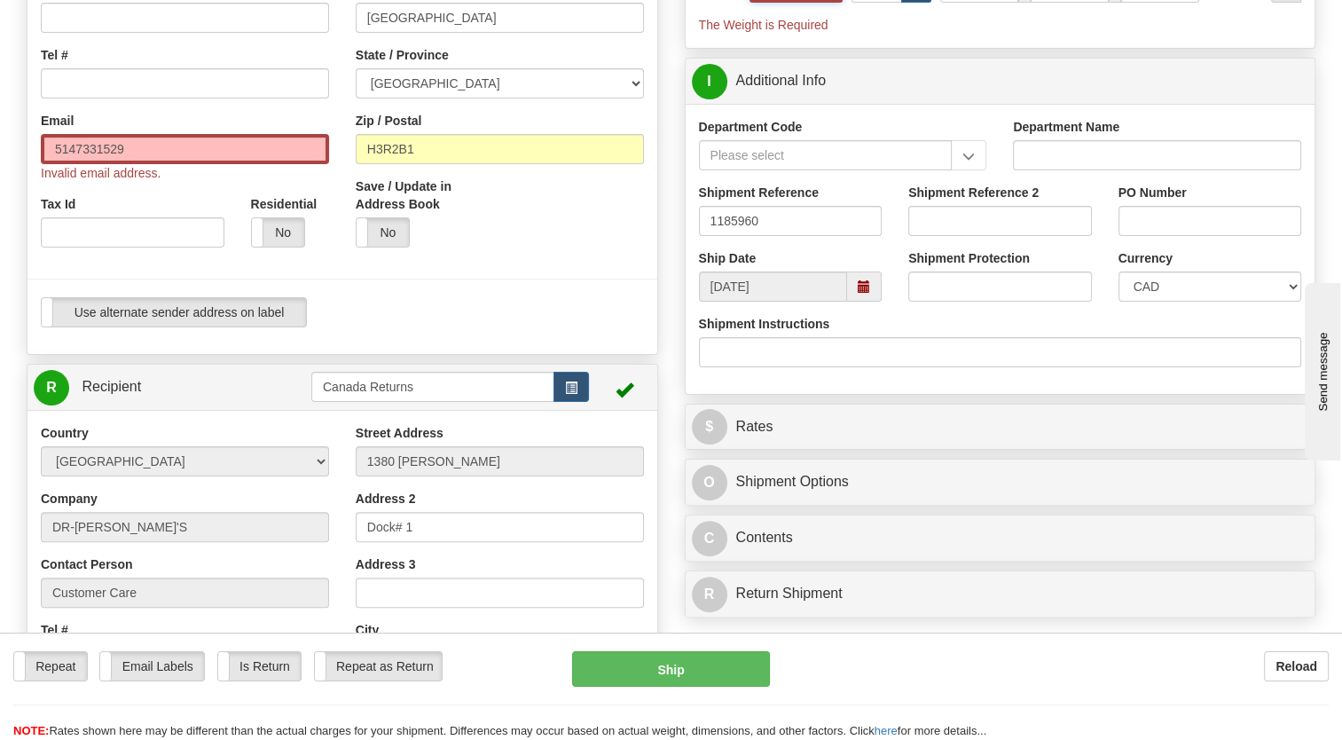
drag, startPoint x: 804, startPoint y: 41, endPoint x: 727, endPoint y: 108, distance: 101.8
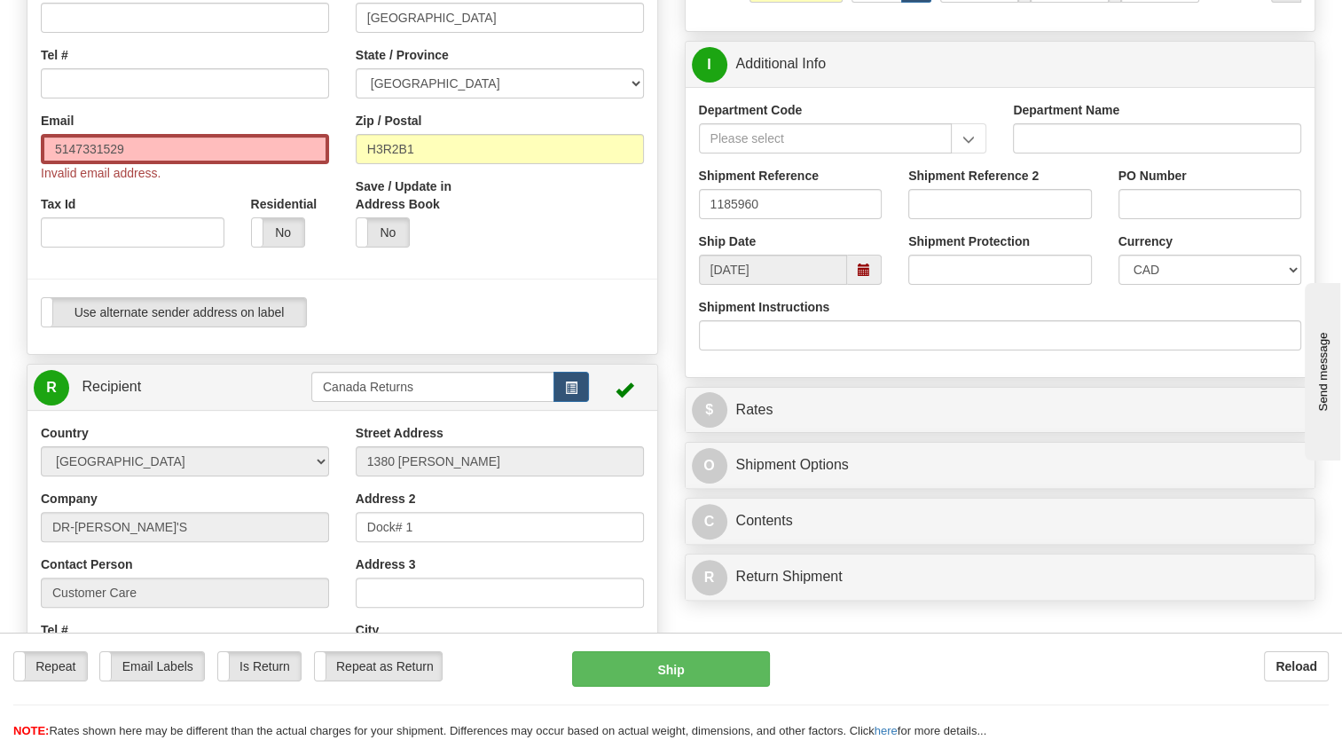
type input "1.00"
click at [593, 235] on div "Save / Update in Address Book Yes No" at bounding box center [499, 218] width 315 height 83
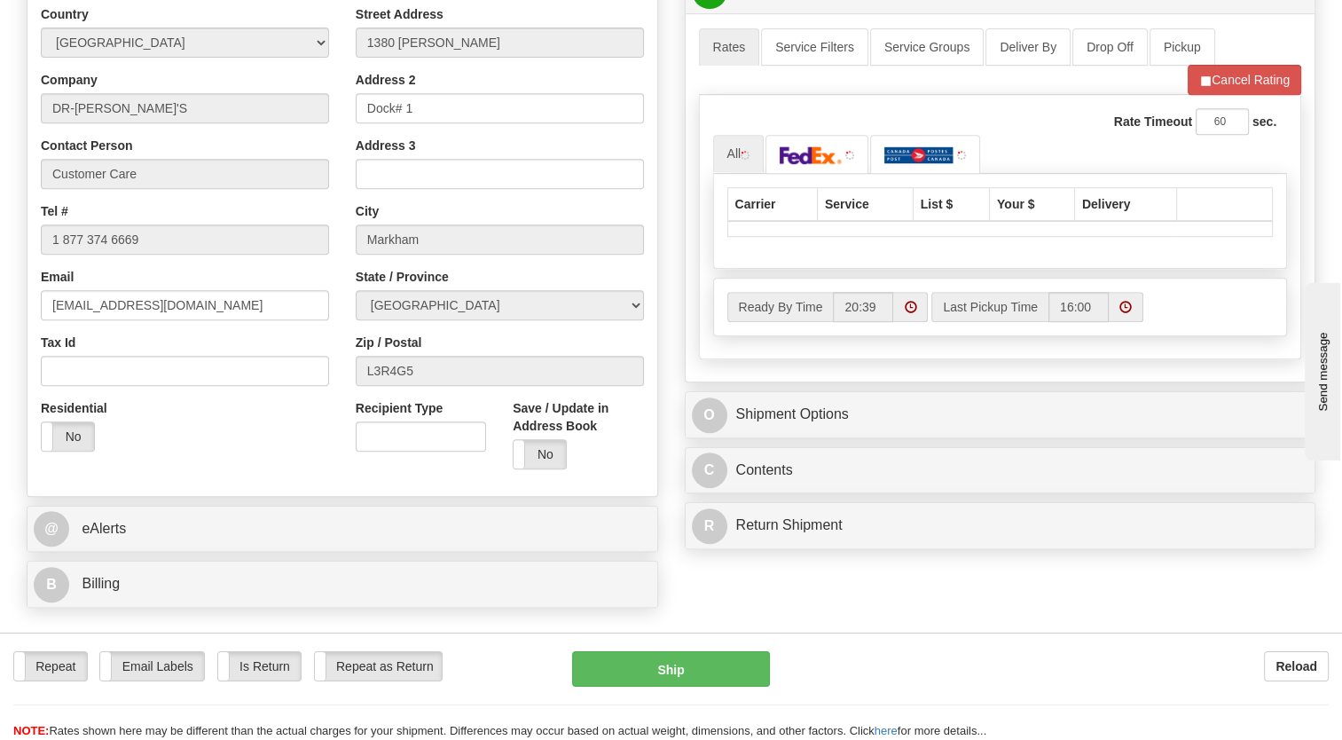
scroll to position [798, 0]
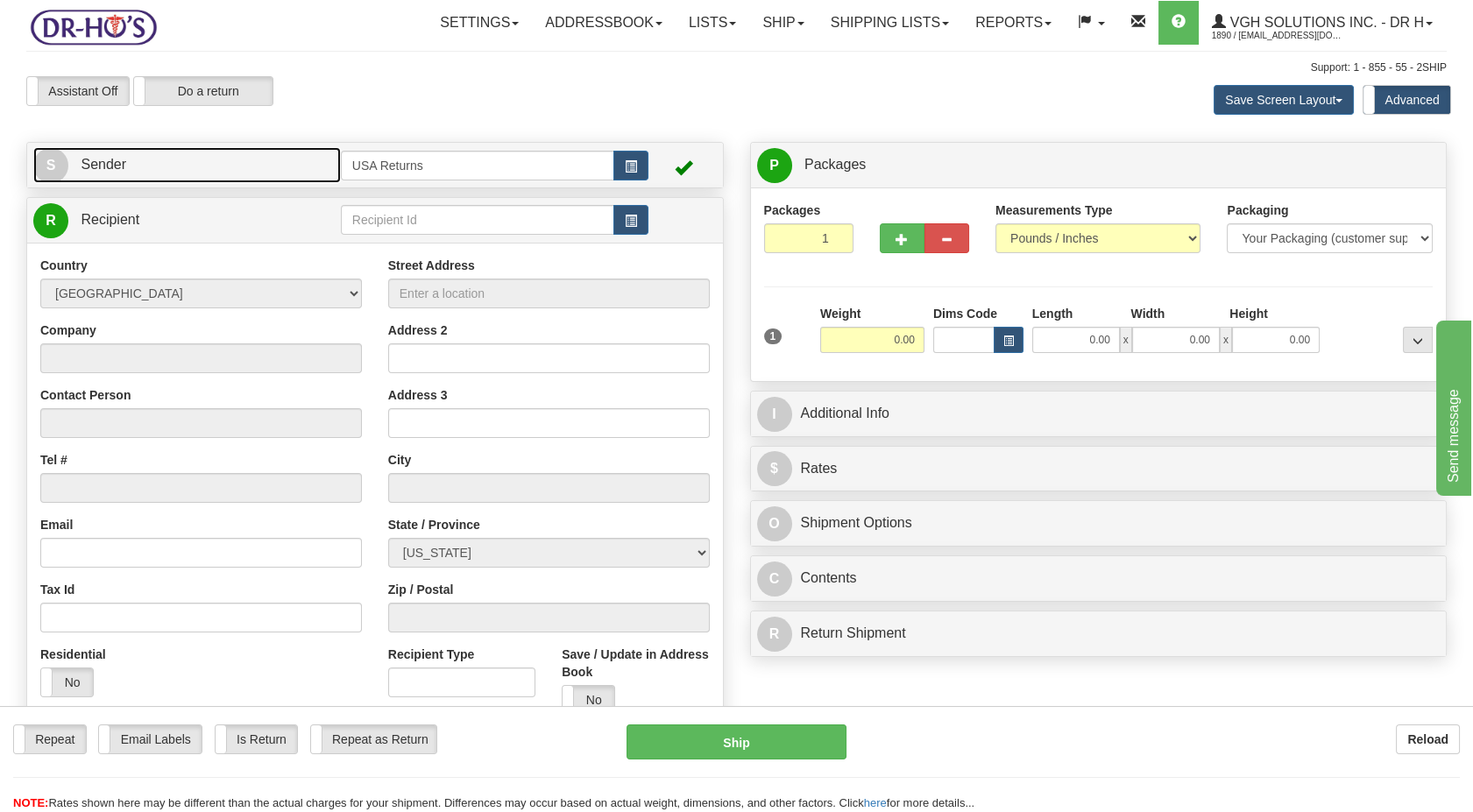
drag, startPoint x: 250, startPoint y: 163, endPoint x: 656, endPoint y: 176, distance: 406.2
click at [251, 163] on link "S Sender" at bounding box center [187, 165] width 307 height 36
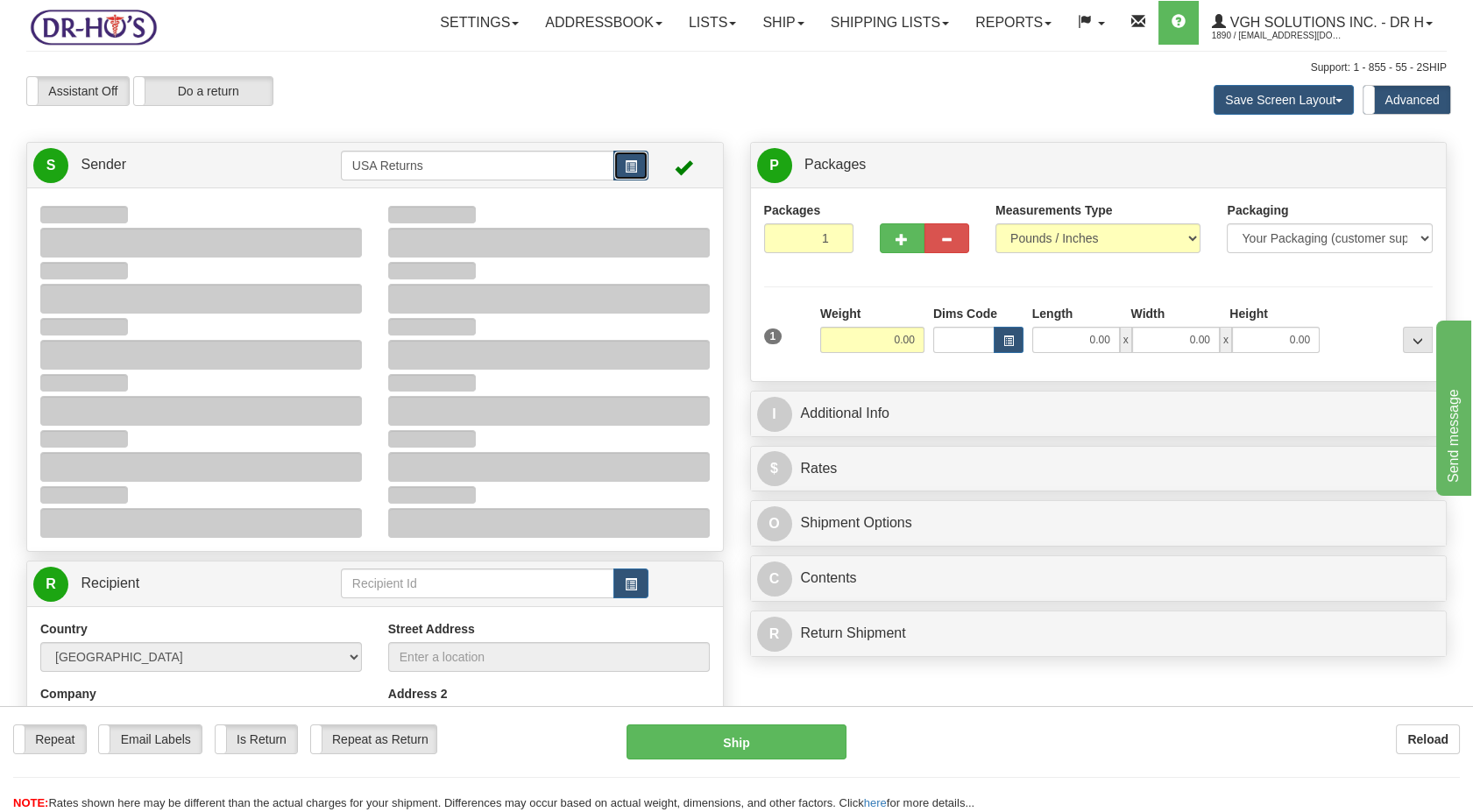
click at [632, 167] on span "button" at bounding box center [631, 167] width 12 height 12
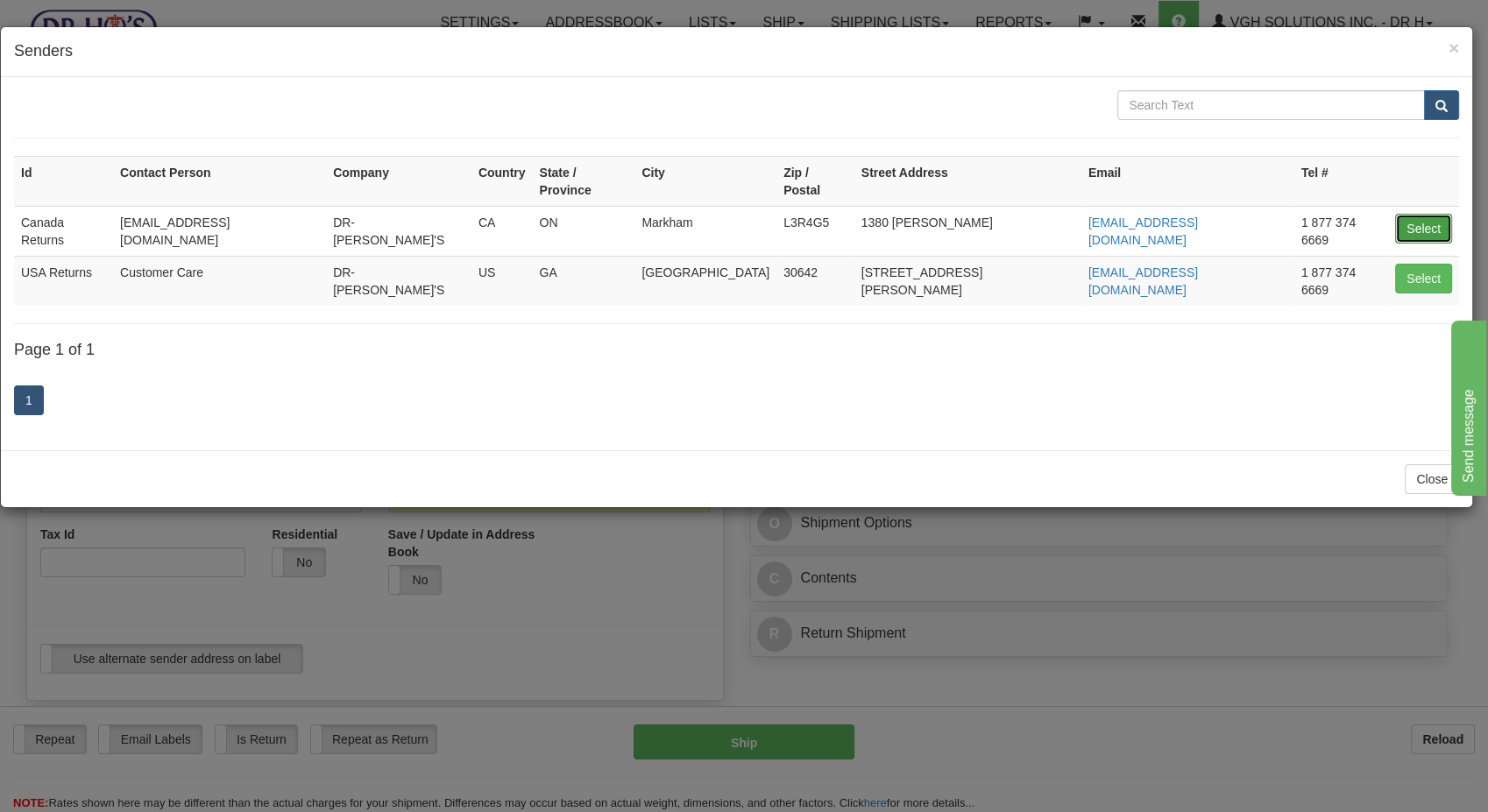
drag, startPoint x: 1429, startPoint y: 201, endPoint x: 1418, endPoint y: 202, distance: 11.0
click at [1325, 213] on button "Select" at bounding box center [1424, 228] width 57 height 30
type input "Canada Returns"
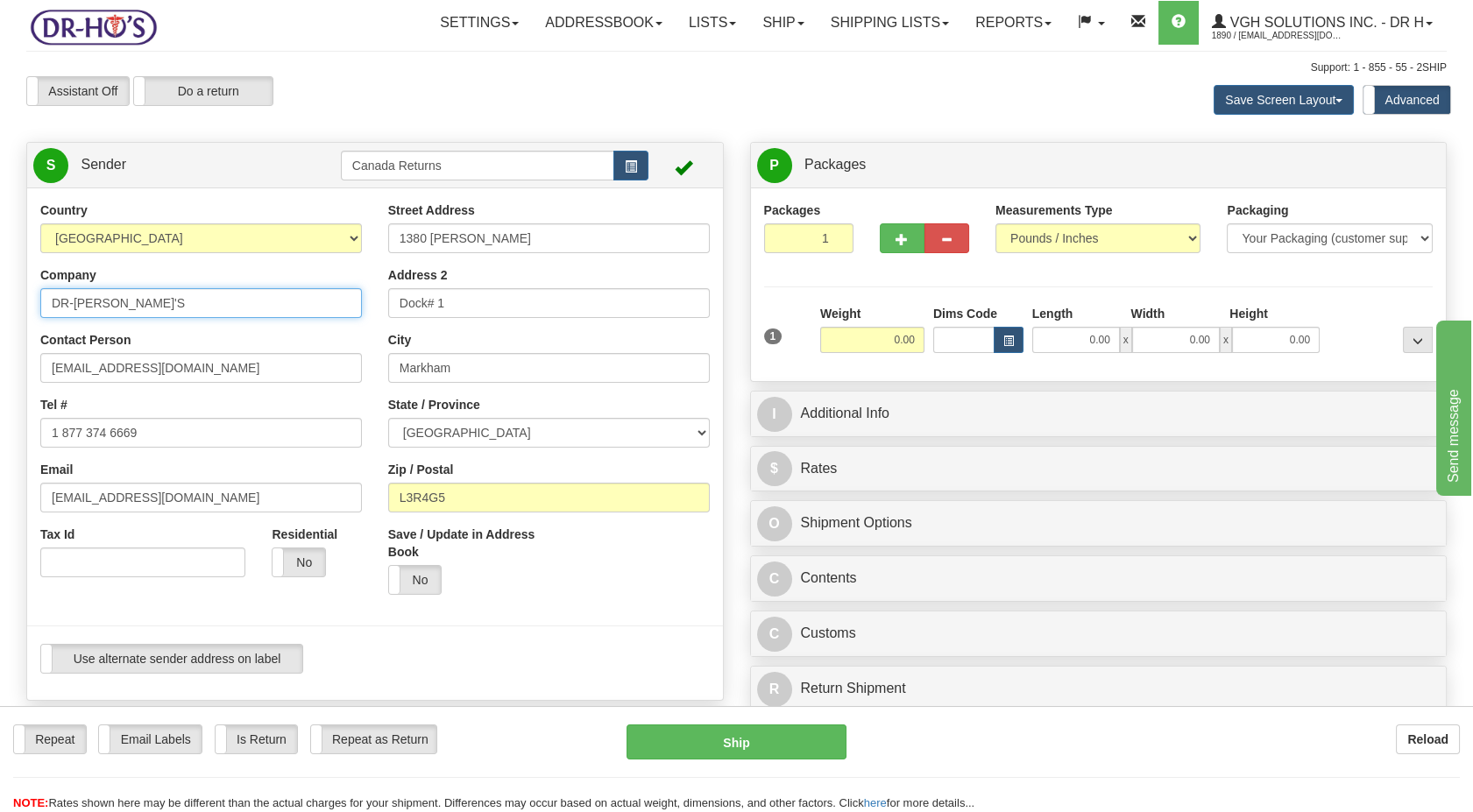
drag, startPoint x: 147, startPoint y: 301, endPoint x: 85, endPoint y: 346, distance: 76.6
click at [28, 307] on div "Country [GEOGRAPHIC_DATA] [GEOGRAPHIC_DATA] [GEOGRAPHIC_DATA] [GEOGRAPHIC_DATA]…" at bounding box center [375, 444] width 696 height 485
drag, startPoint x: 205, startPoint y: 364, endPoint x: 0, endPoint y: 407, distance: 209.5
click at [0, 407] on html "Training Course Close Toggle navigation Settings Shipping Preferences New Sende…" at bounding box center [736, 406] width 1473 height 812
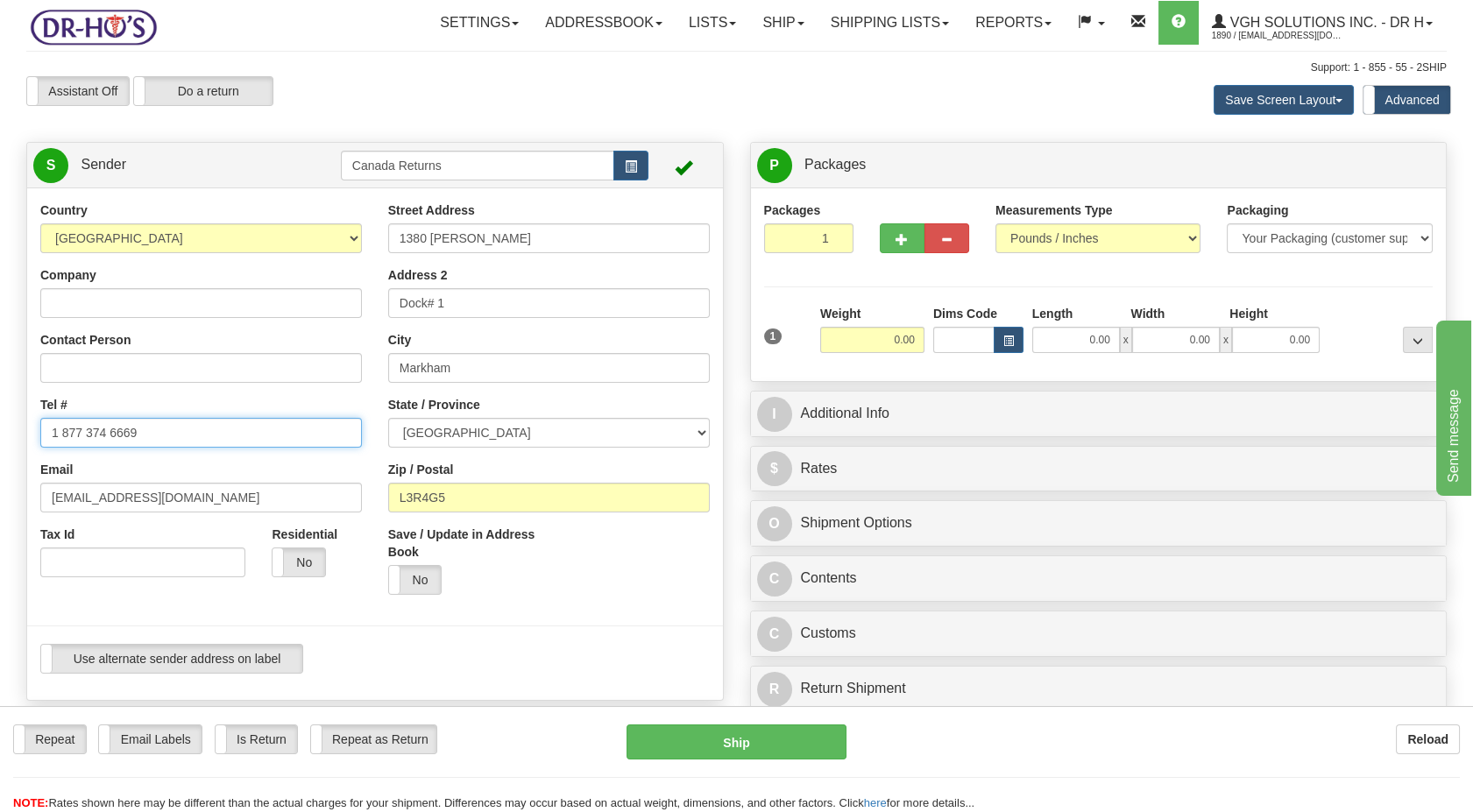
drag, startPoint x: 39, startPoint y: 448, endPoint x: 0, endPoint y: 467, distance: 43.4
click at [0, 464] on html "Training Course Close Toggle navigation Settings Shipping Preferences New Sende…" at bounding box center [736, 406] width 1473 height 812
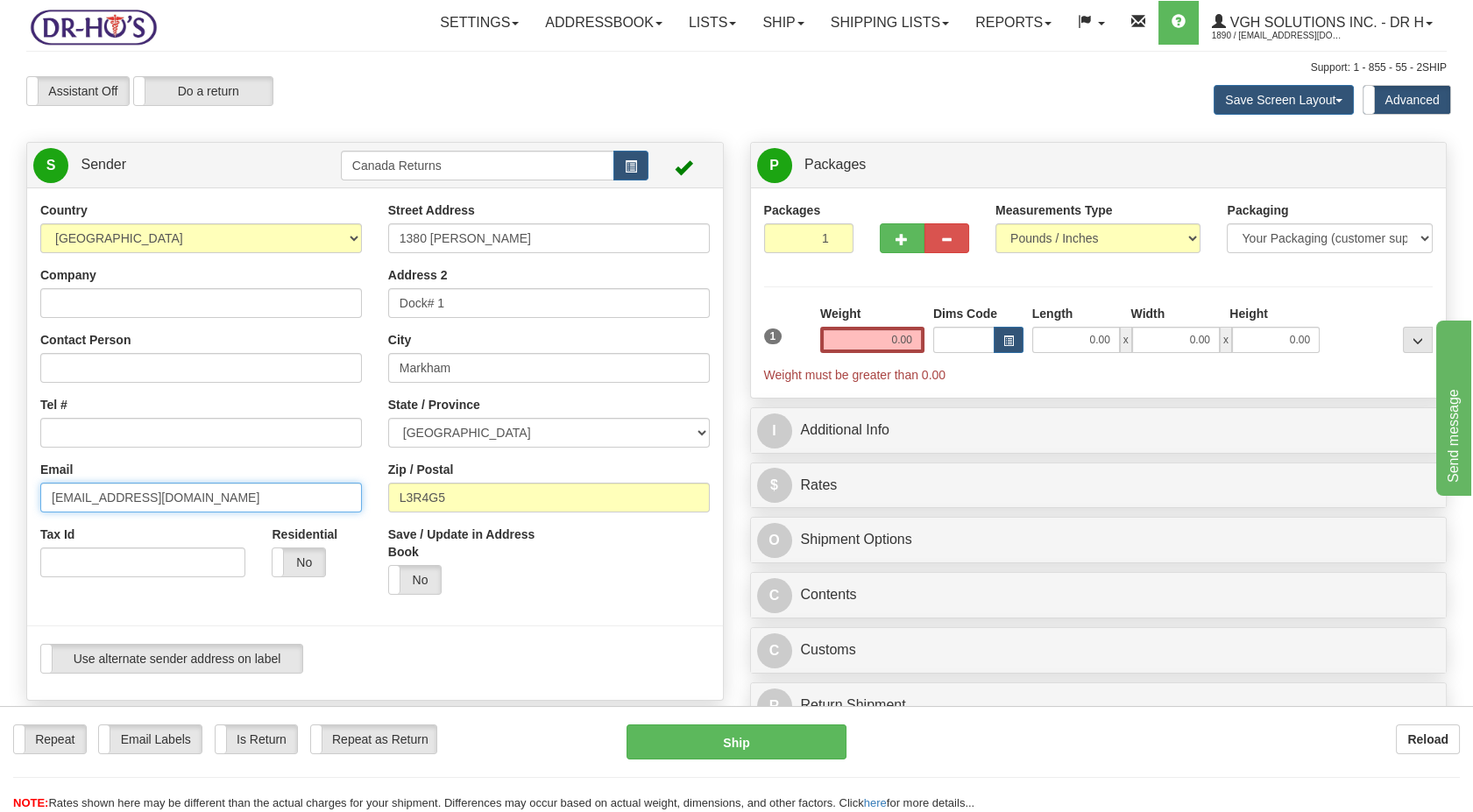
drag, startPoint x: 151, startPoint y: 493, endPoint x: 0, endPoint y: 504, distance: 151.4
click at [0, 505] on html "Training Course Close Toggle navigation Settings Shipping Preferences New Sende…" at bounding box center [736, 406] width 1473 height 812
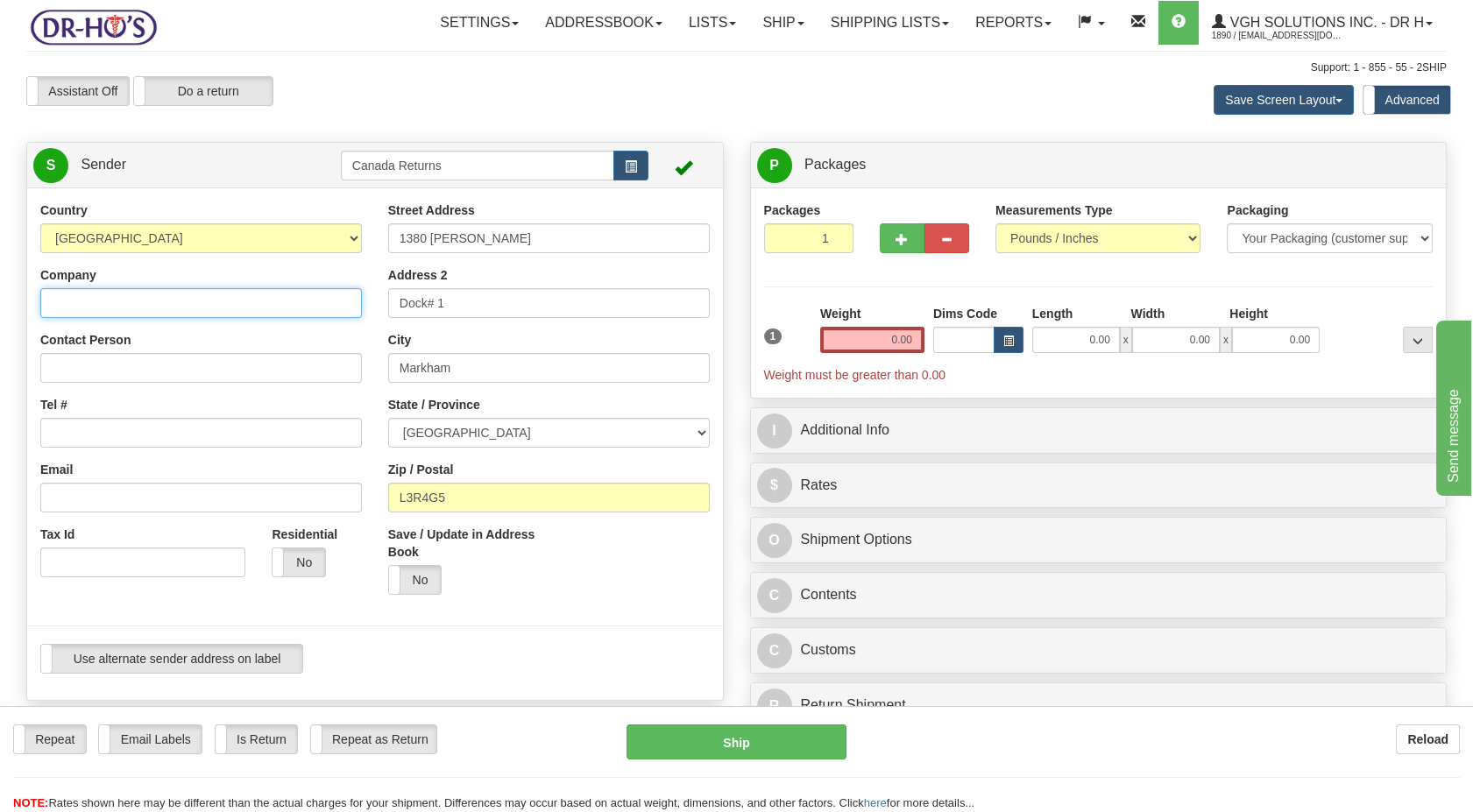
drag, startPoint x: 152, startPoint y: 296, endPoint x: 142, endPoint y: 358, distance: 62.8
click at [152, 296] on input "Company" at bounding box center [202, 303] width 322 height 30
paste input "[PERSON_NAME]"
type input "[PERSON_NAME]"
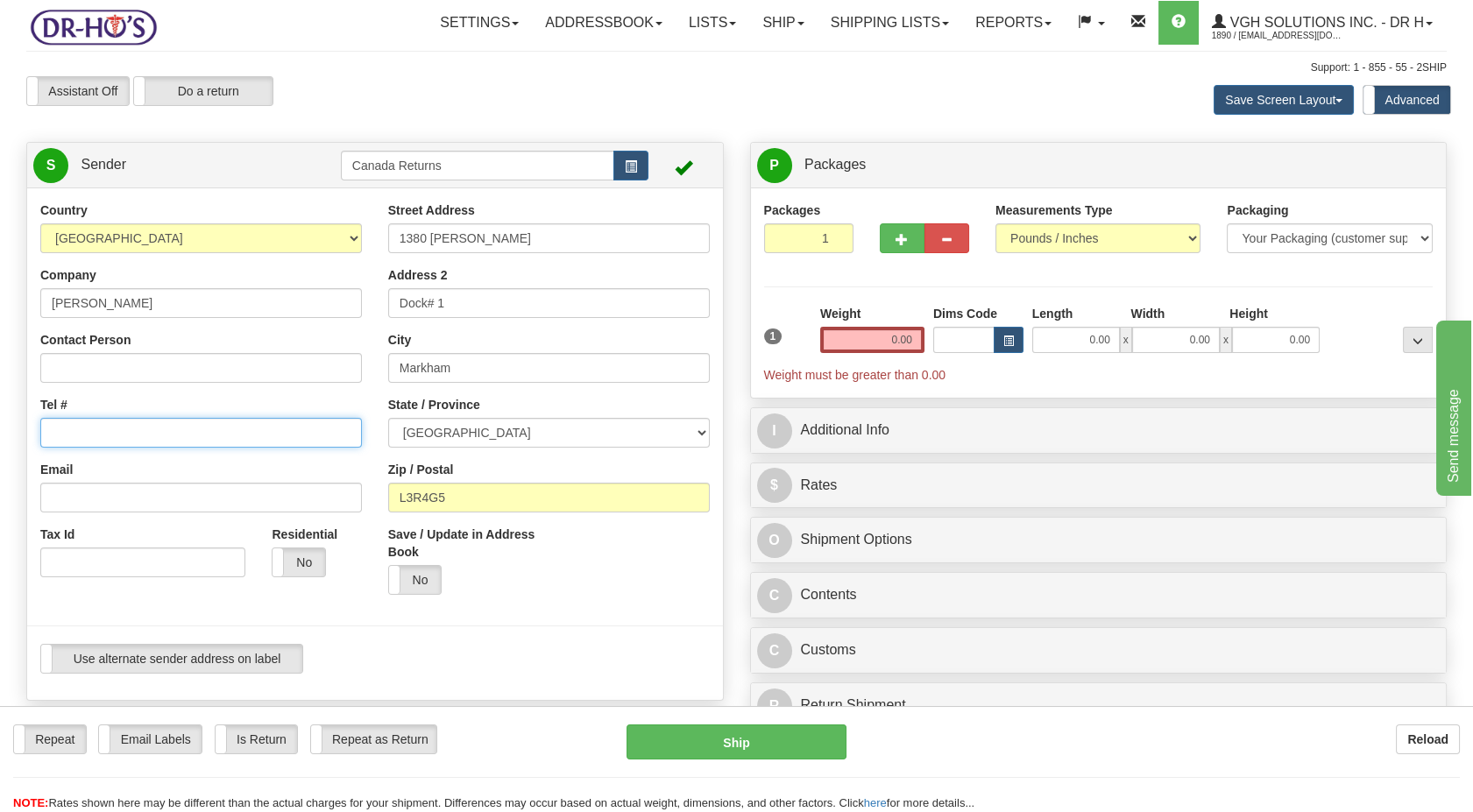
drag, startPoint x: 122, startPoint y: 431, endPoint x: 164, endPoint y: 410, distance: 47.0
click at [122, 431] on input "Tel #" at bounding box center [202, 433] width 322 height 30
click at [113, 439] on input "Tel #" at bounding box center [202, 433] width 322 height 30
paste input "5147331529"
type input "5147331529"
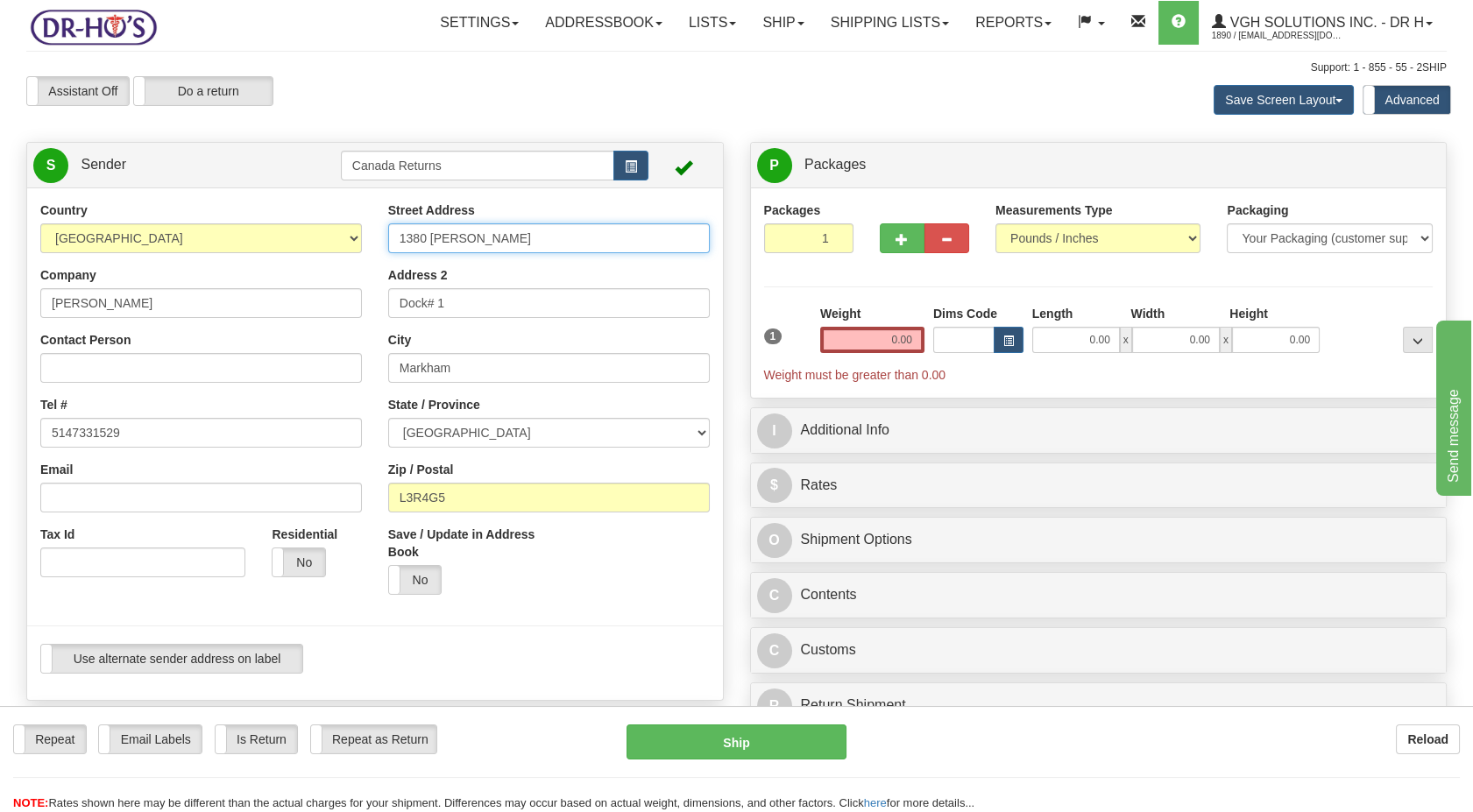
drag, startPoint x: 468, startPoint y: 227, endPoint x: 353, endPoint y: 249, distance: 117.1
click at [351, 245] on div "Country [GEOGRAPHIC_DATA] [GEOGRAPHIC_DATA] [GEOGRAPHIC_DATA] [GEOGRAPHIC_DATA]…" at bounding box center [375, 444] width 696 height 485
paste input "341 [PERSON_NAME]"
type input "341 [PERSON_NAME]"
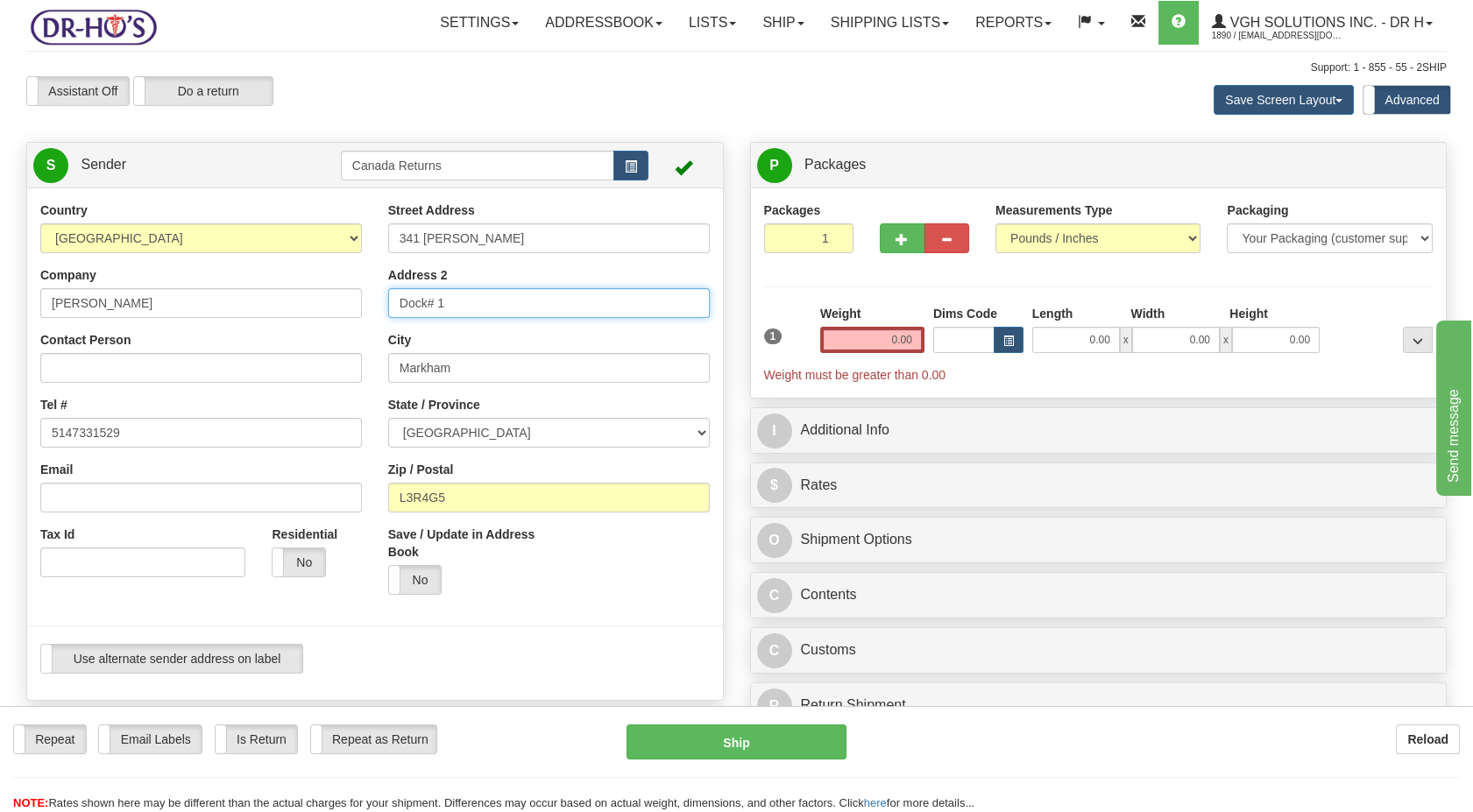
drag, startPoint x: 462, startPoint y: 287, endPoint x: 362, endPoint y: 298, distance: 100.6
click at [362, 298] on div "Country [GEOGRAPHIC_DATA] [GEOGRAPHIC_DATA] [GEOGRAPHIC_DATA] [GEOGRAPHIC_DATA]…" at bounding box center [375, 444] width 696 height 485
drag, startPoint x: 472, startPoint y: 364, endPoint x: 337, endPoint y: 377, distance: 135.6
click at [375, 370] on div "Street Address 341 [PERSON_NAME][GEOGRAPHIC_DATA] Address 2 City [GEOGRAPHIC_DA…" at bounding box center [549, 405] width 348 height 407
paste input "ontreal"
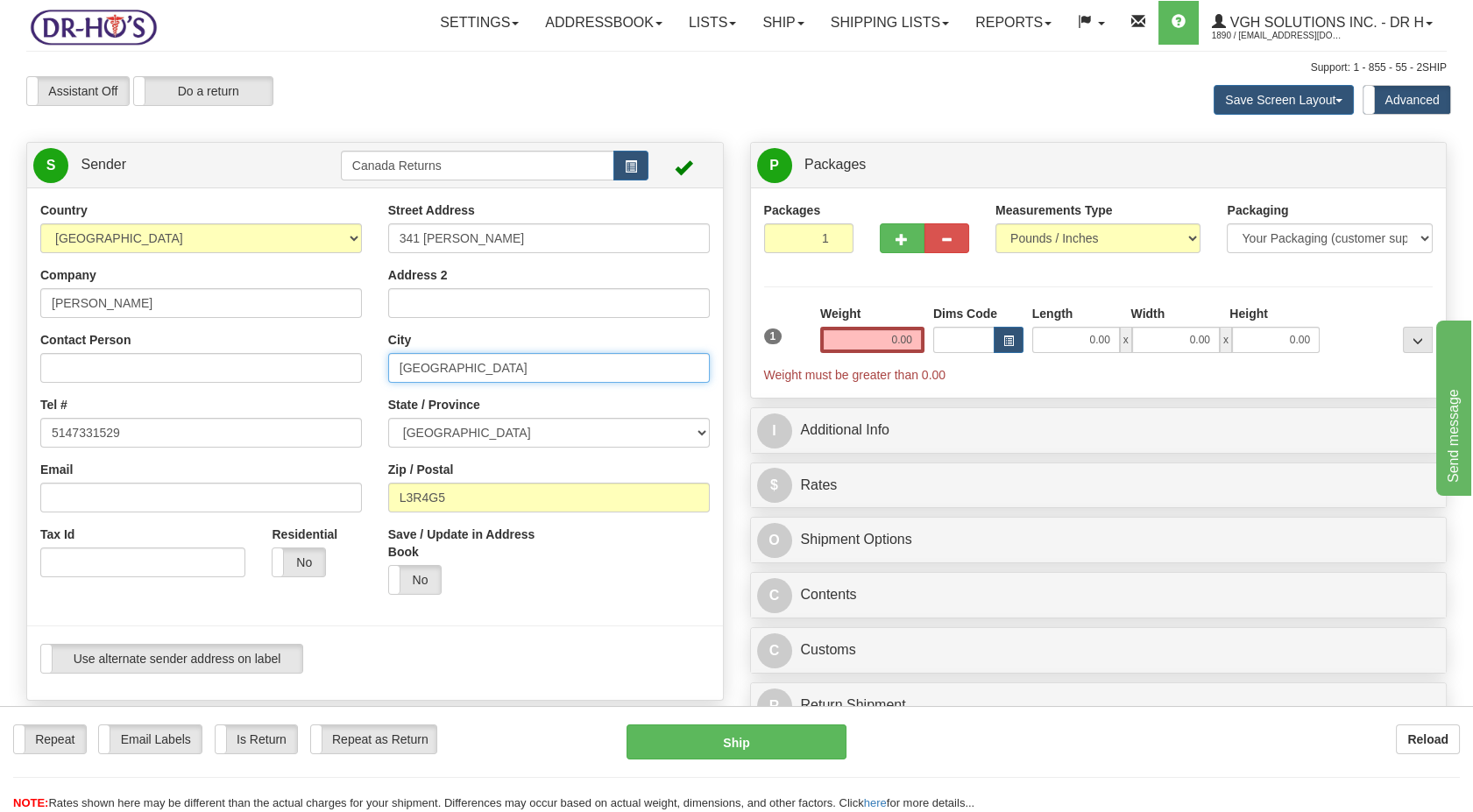
type input "[GEOGRAPHIC_DATA]"
click at [451, 431] on select "[GEOGRAPHIC_DATA] [GEOGRAPHIC_DATA] [GEOGRAPHIC_DATA] [GEOGRAPHIC_DATA] [GEOGRA…" at bounding box center [549, 433] width 322 height 30
select select "QC"
click at [388, 418] on select "[GEOGRAPHIC_DATA] [GEOGRAPHIC_DATA] [GEOGRAPHIC_DATA] [GEOGRAPHIC_DATA] [GEOGRA…" at bounding box center [549, 433] width 322 height 30
drag, startPoint x: 443, startPoint y: 488, endPoint x: 330, endPoint y: 520, distance: 117.4
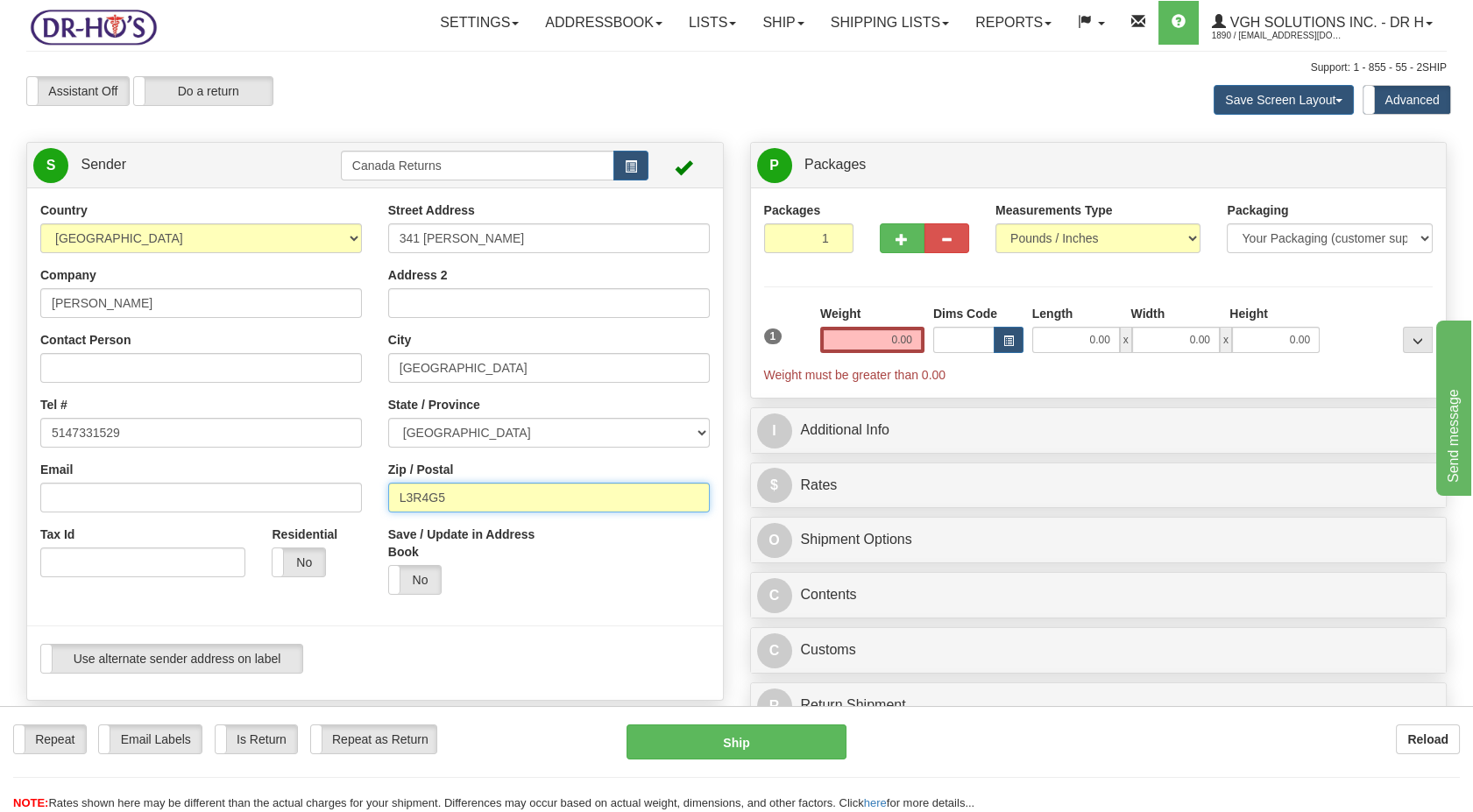
click at [309, 508] on div "Country [GEOGRAPHIC_DATA] [GEOGRAPHIC_DATA] [GEOGRAPHIC_DATA] [GEOGRAPHIC_DATA]…" at bounding box center [375, 444] width 696 height 485
paste input "H3R2B1"
type input "H3R2B1"
click at [509, 609] on div at bounding box center [374, 626] width 722 height 36
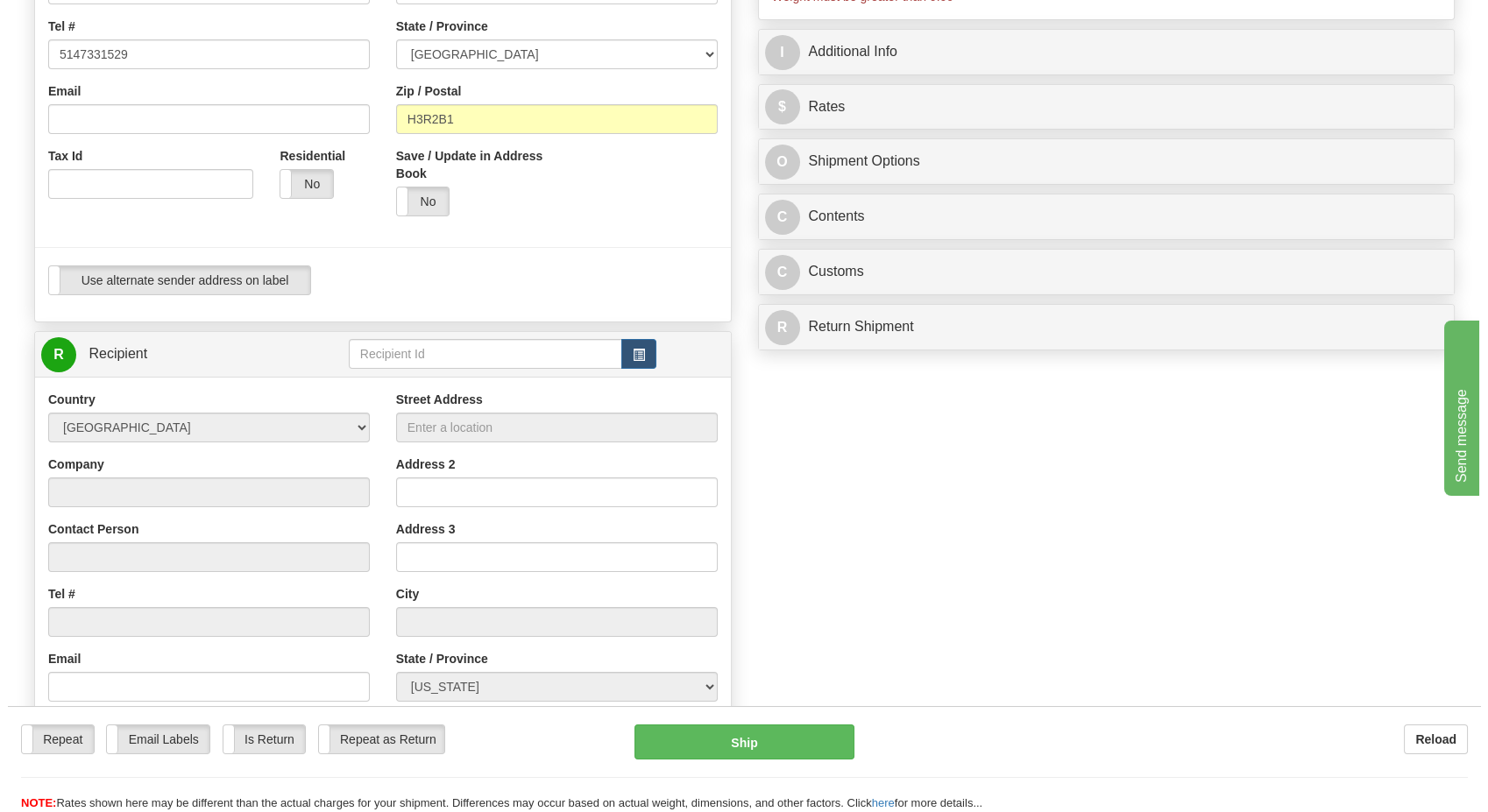
scroll to position [389, 0]
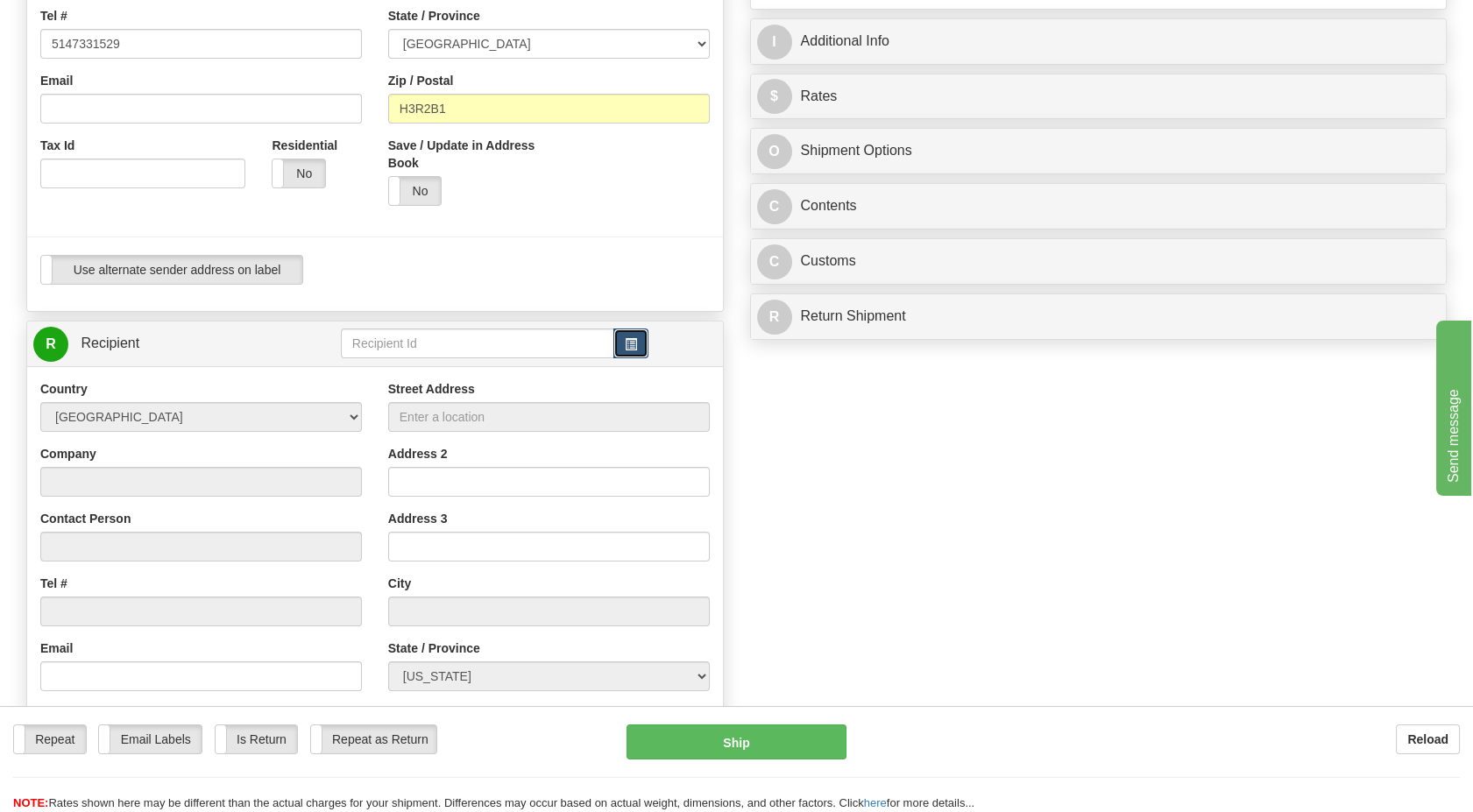
click at [627, 330] on button "button" at bounding box center [630, 344] width 35 height 30
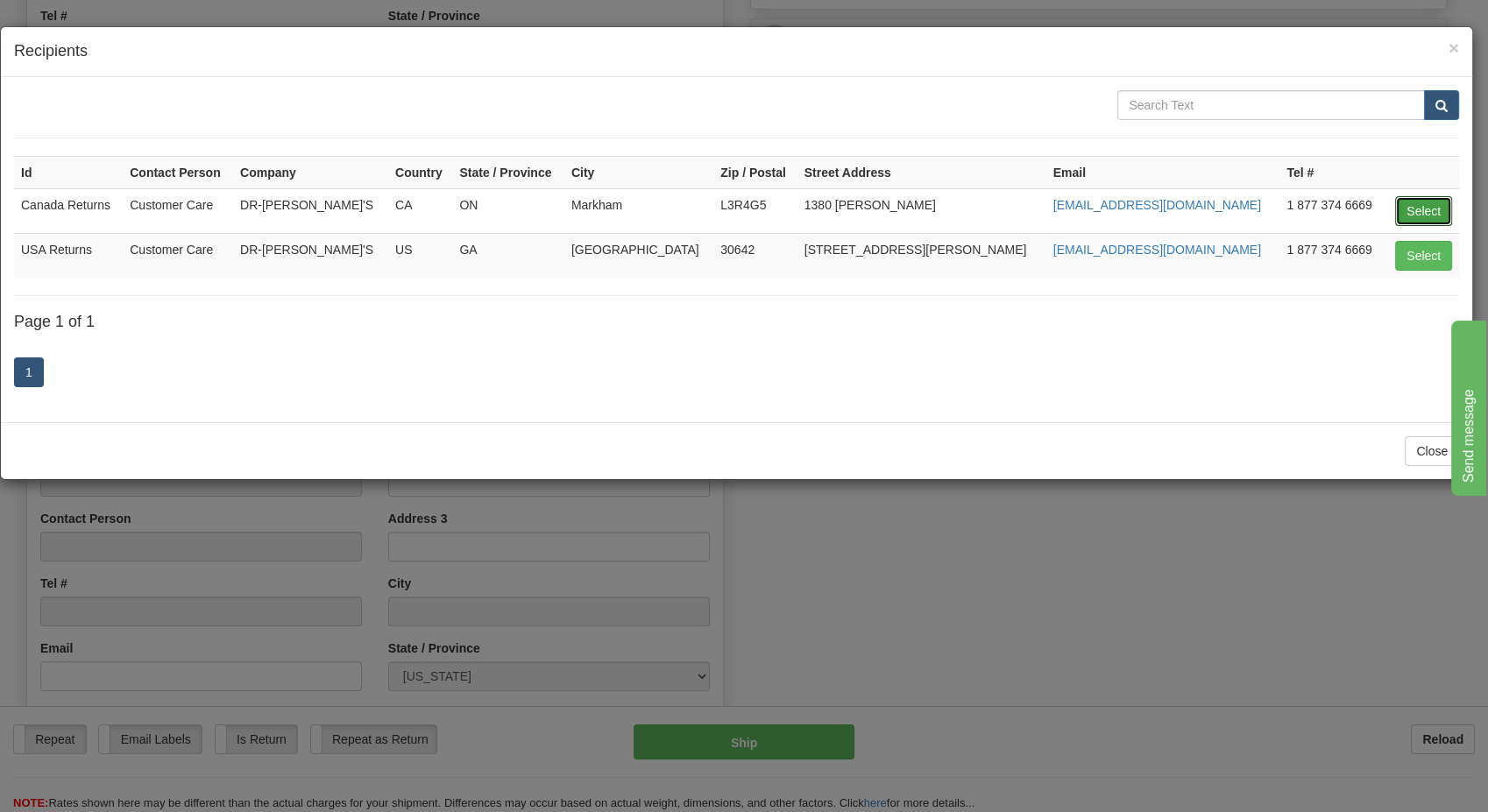
drag, startPoint x: 1380, startPoint y: 205, endPoint x: 993, endPoint y: 312, distance: 401.5
click at [1325, 205] on button "Select" at bounding box center [1424, 211] width 57 height 30
type input "Canada Returns"
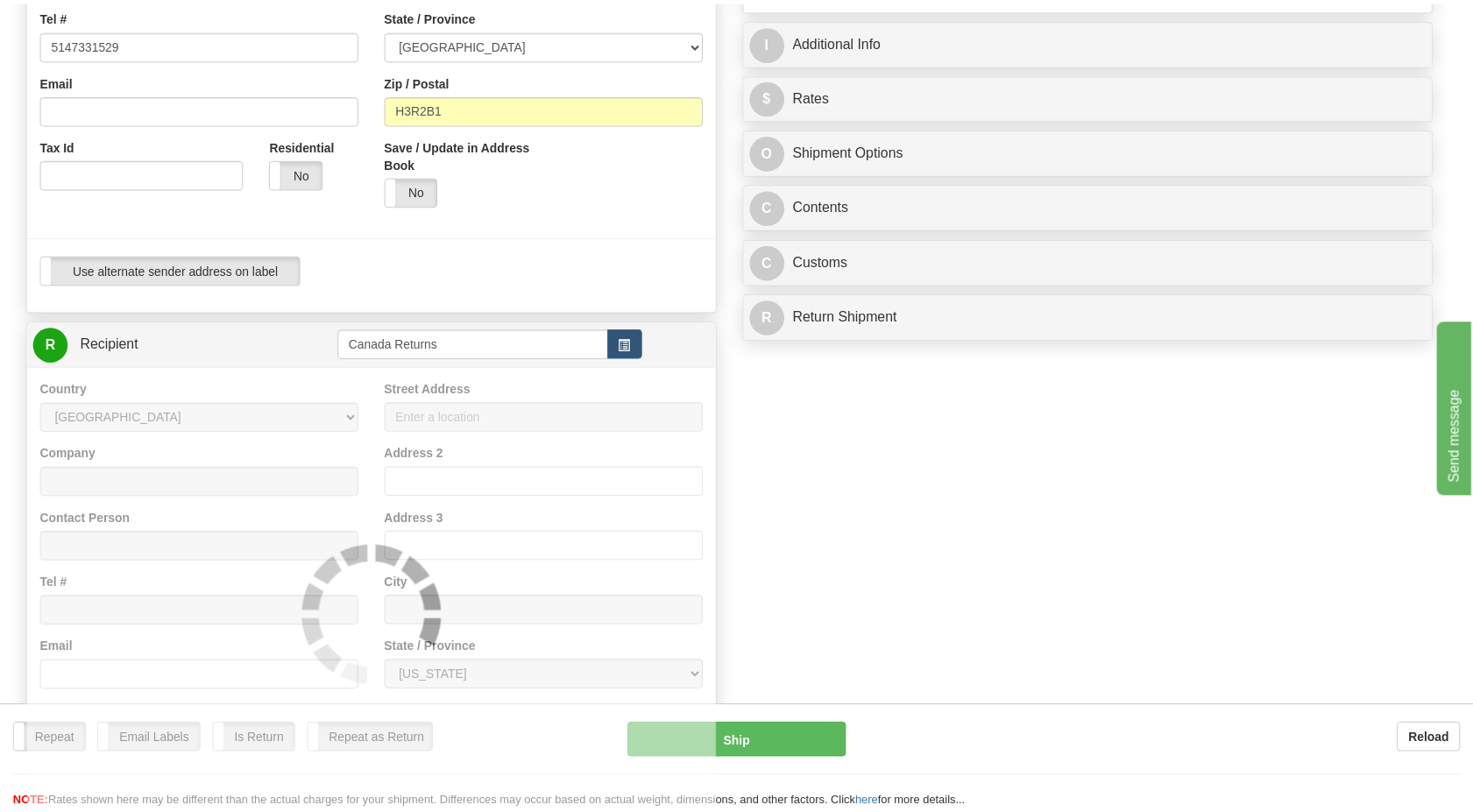
scroll to position [0, 0]
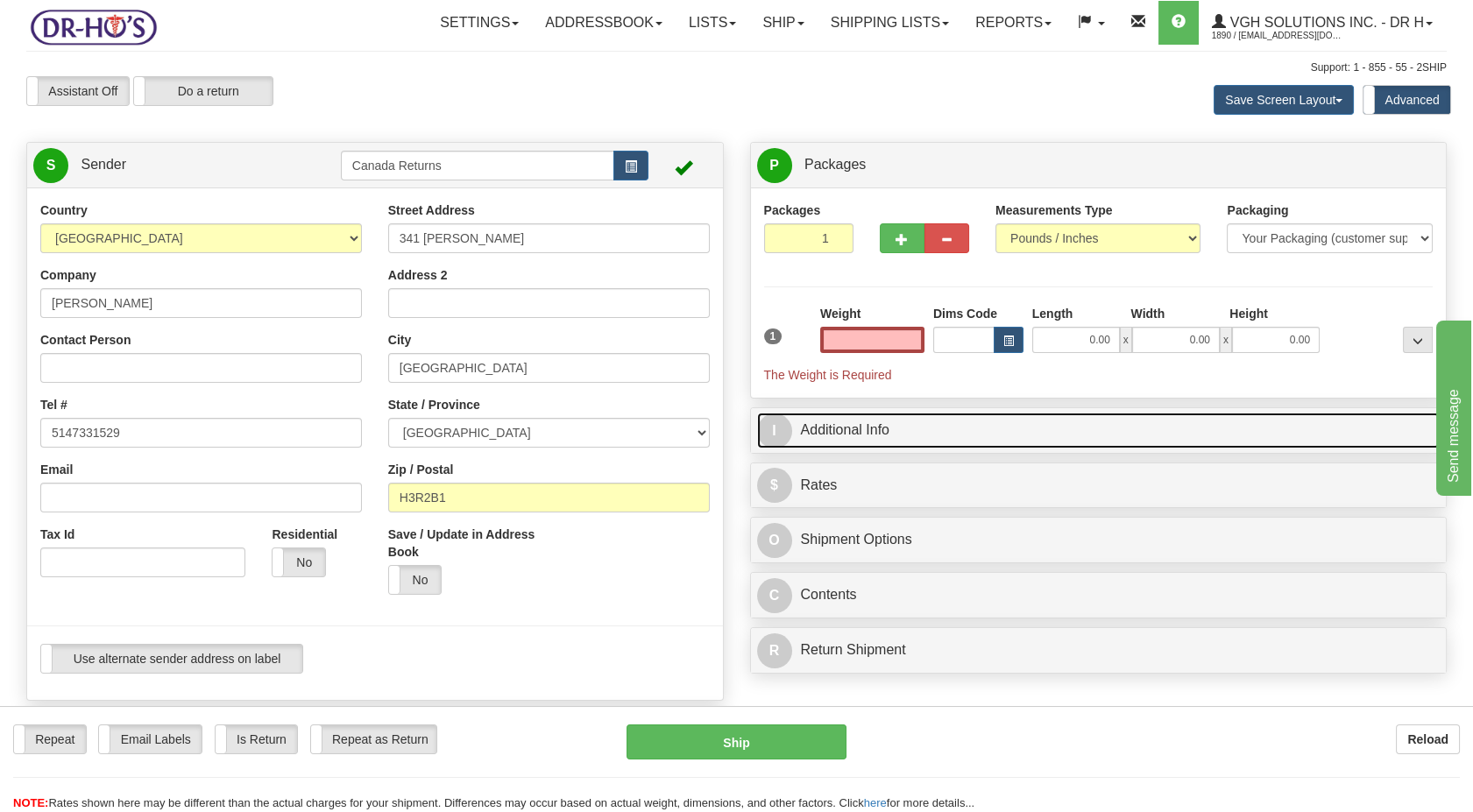
type input "0.00"
click at [841, 431] on link "I Additional Info" at bounding box center [1099, 431] width 684 height 36
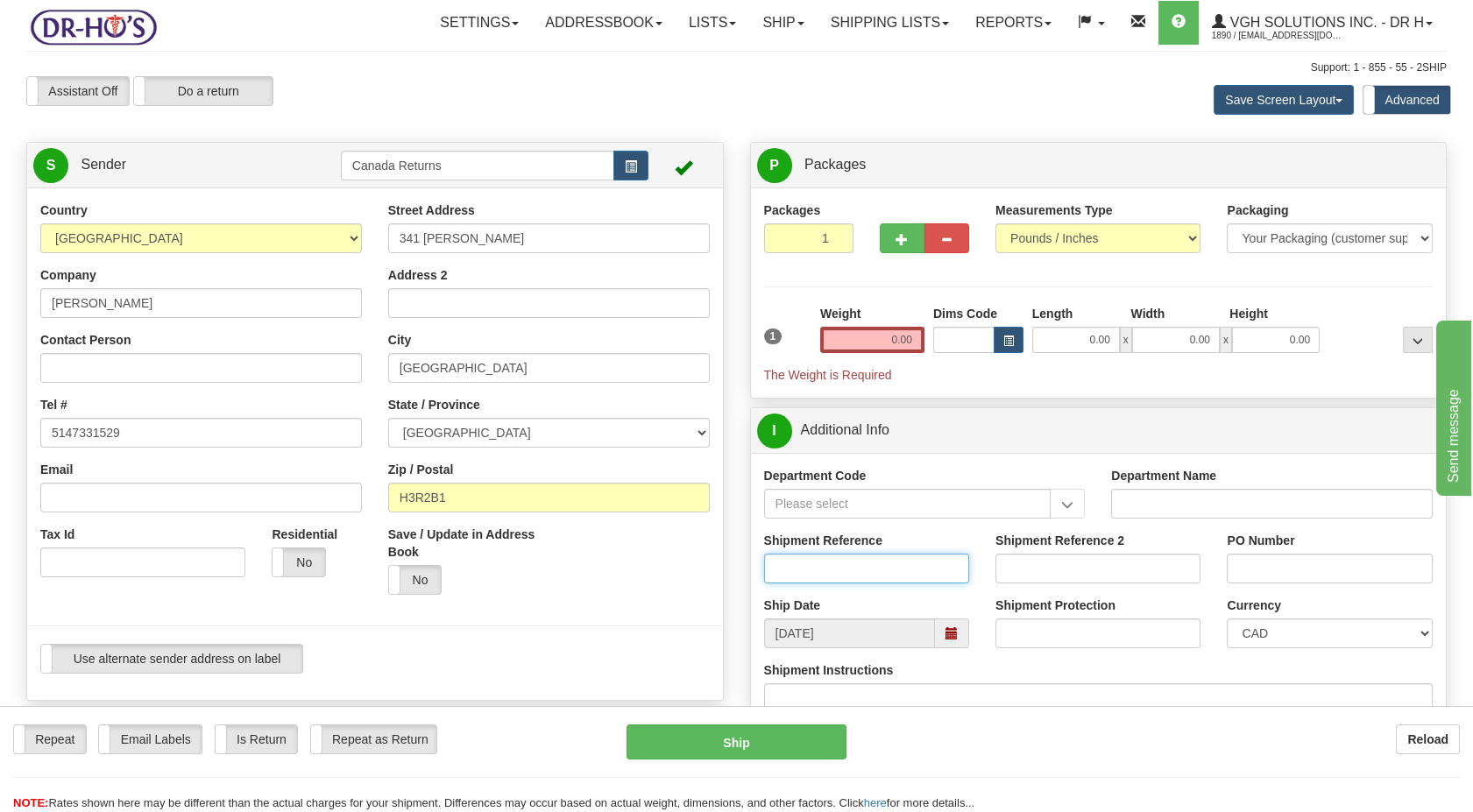
click at [839, 556] on input "Shipment Reference" at bounding box center [867, 569] width 205 height 30
paste input "1185960"
type input "1185960"
click at [710, 610] on div at bounding box center [374, 626] width 722 height 36
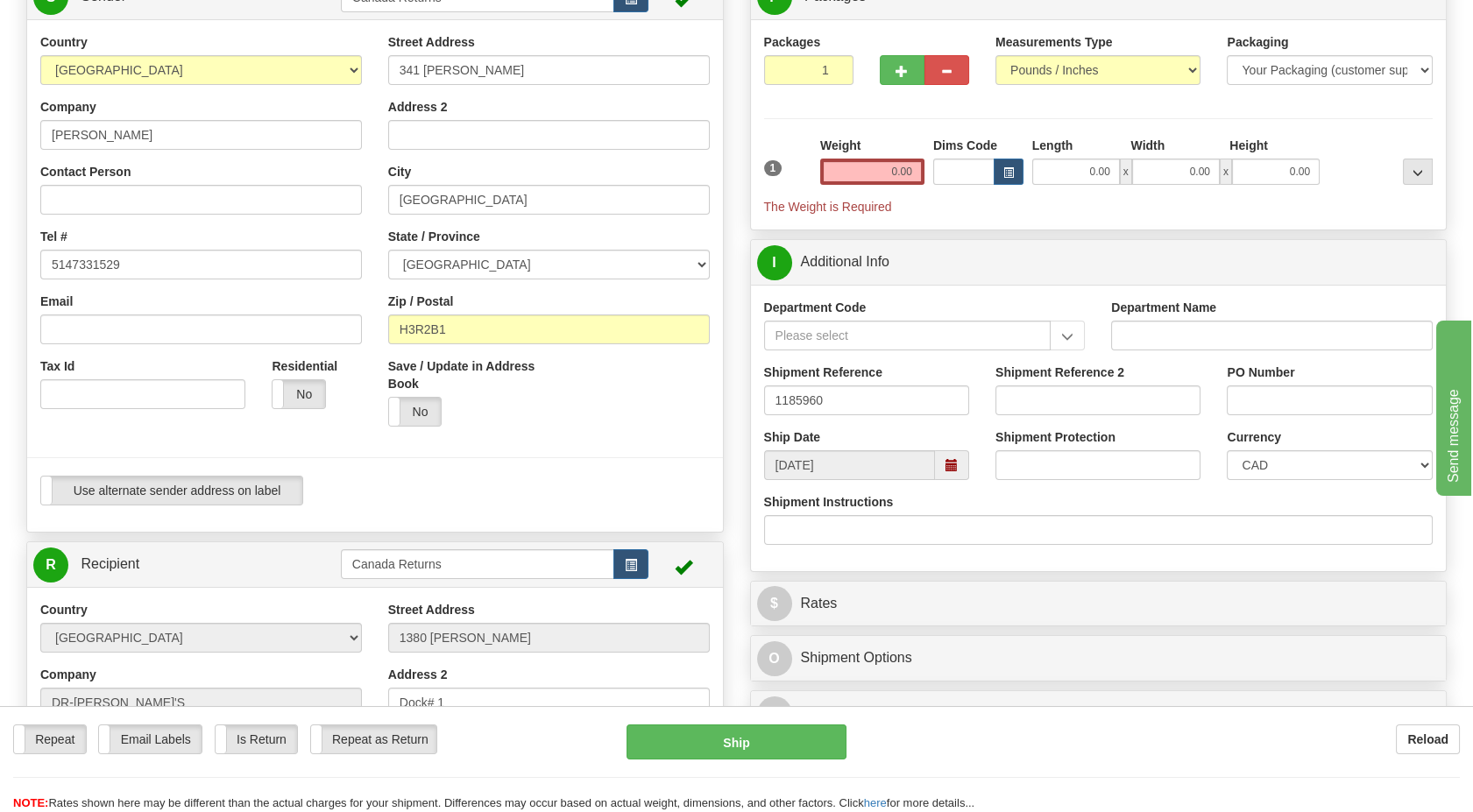
scroll to position [195, 0]
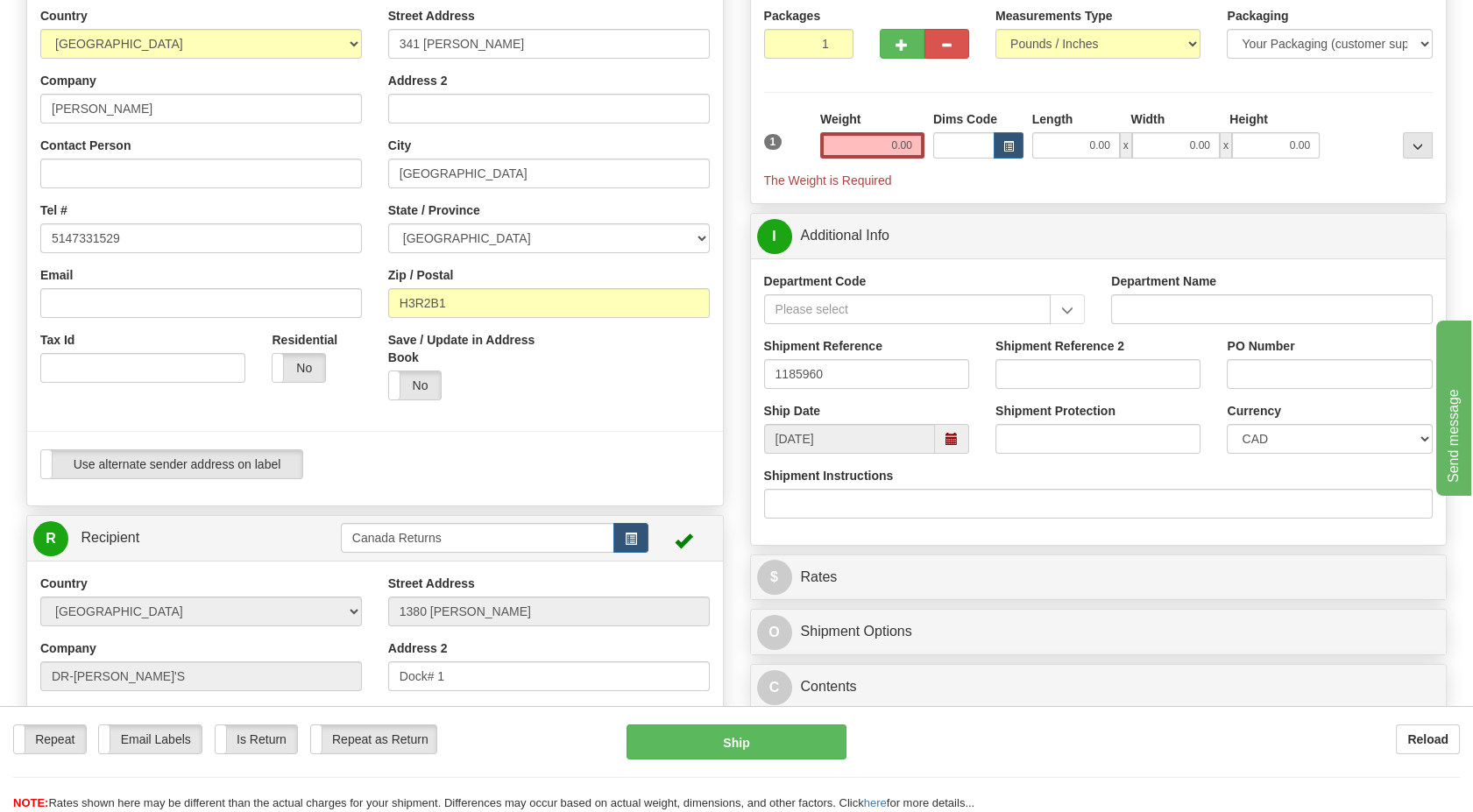
click at [940, 446] on span at bounding box center [952, 439] width 35 height 30
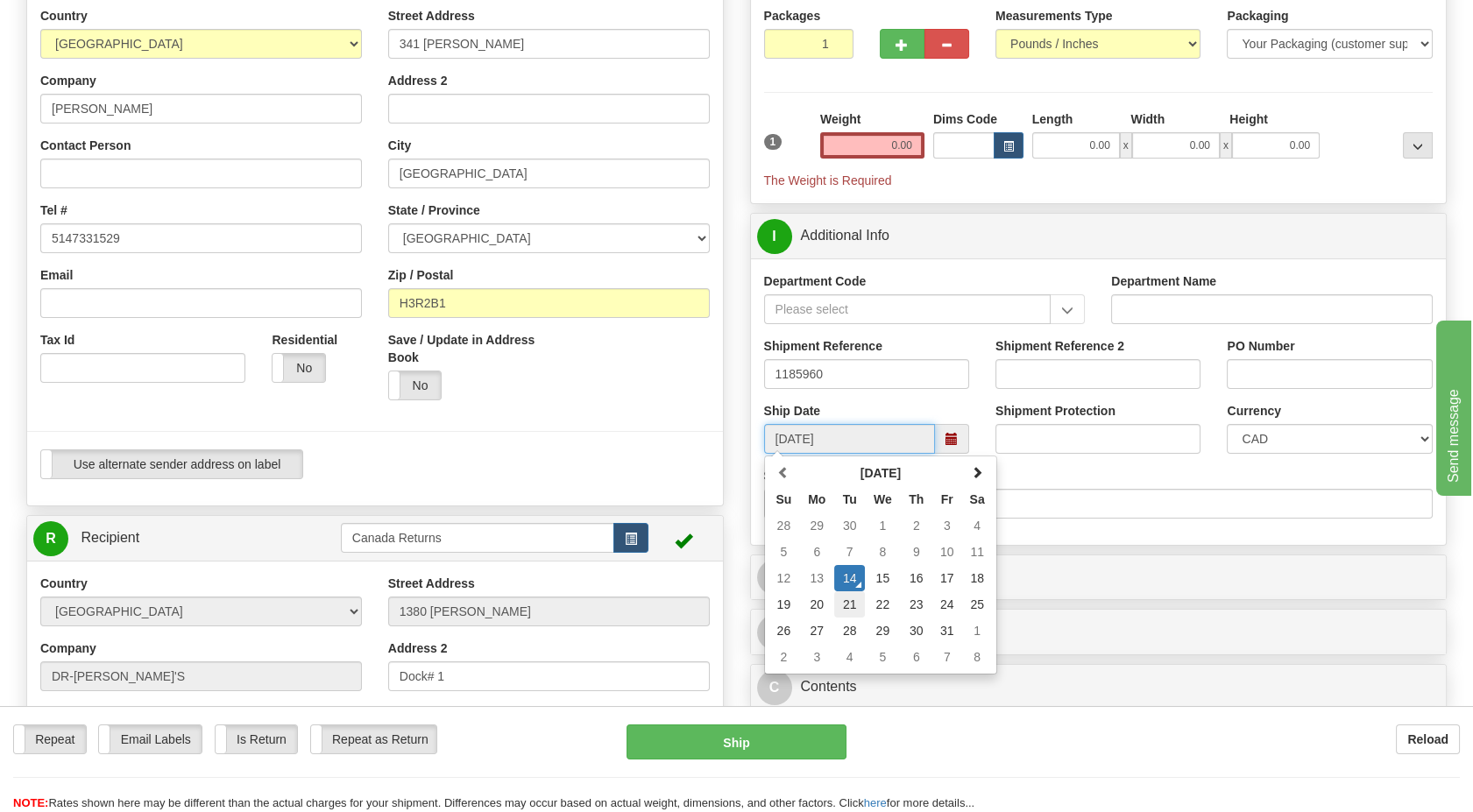
click at [856, 605] on td "21" at bounding box center [850, 605] width 31 height 27
type input "[DATE]"
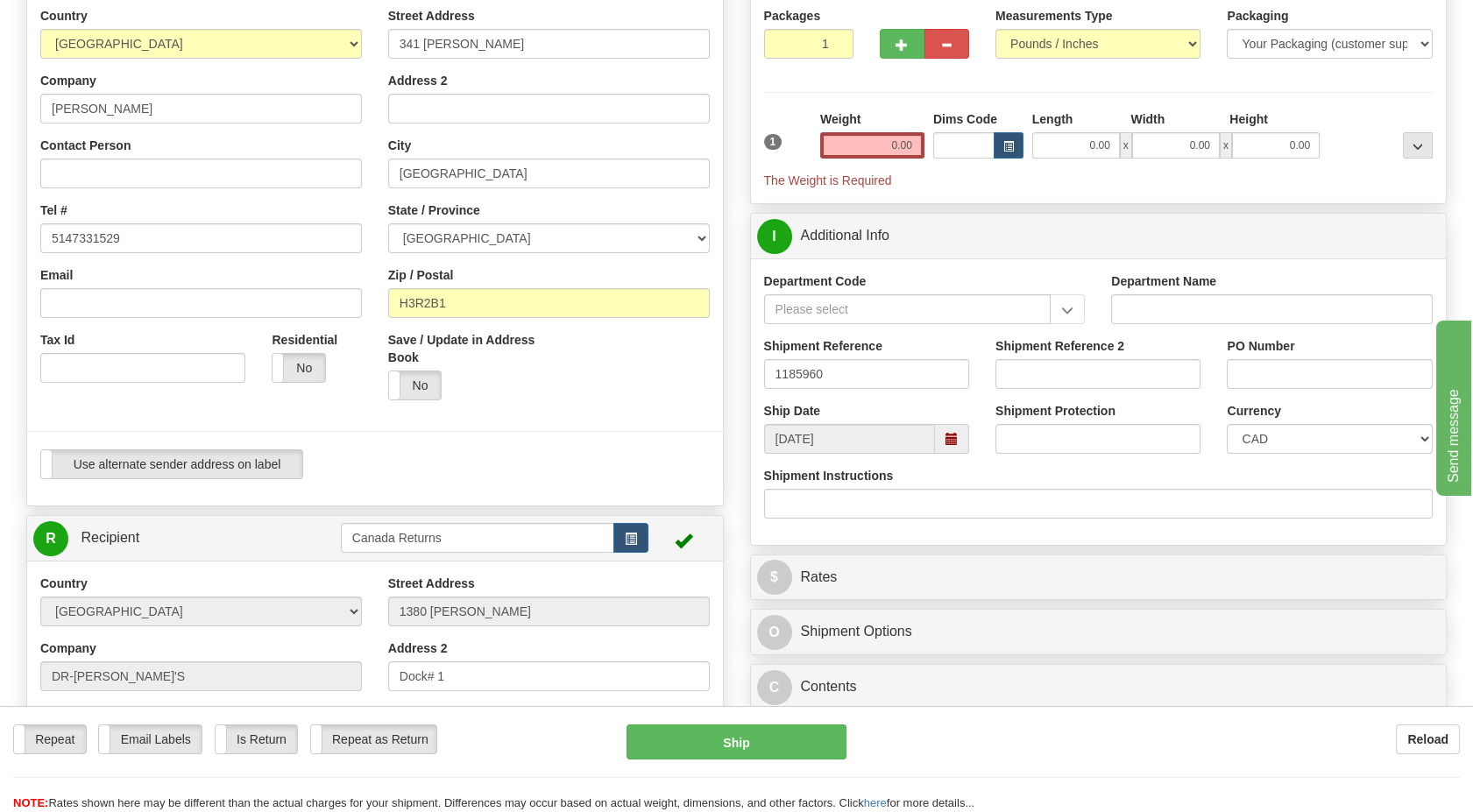
drag, startPoint x: 601, startPoint y: 447, endPoint x: 632, endPoint y: 426, distance: 37.4
click at [601, 446] on div at bounding box center [374, 432] width 722 height 36
click at [877, 143] on input "0.00" at bounding box center [872, 145] width 105 height 27
type input "1.00"
click at [823, 116] on label "Weight" at bounding box center [840, 120] width 41 height 18
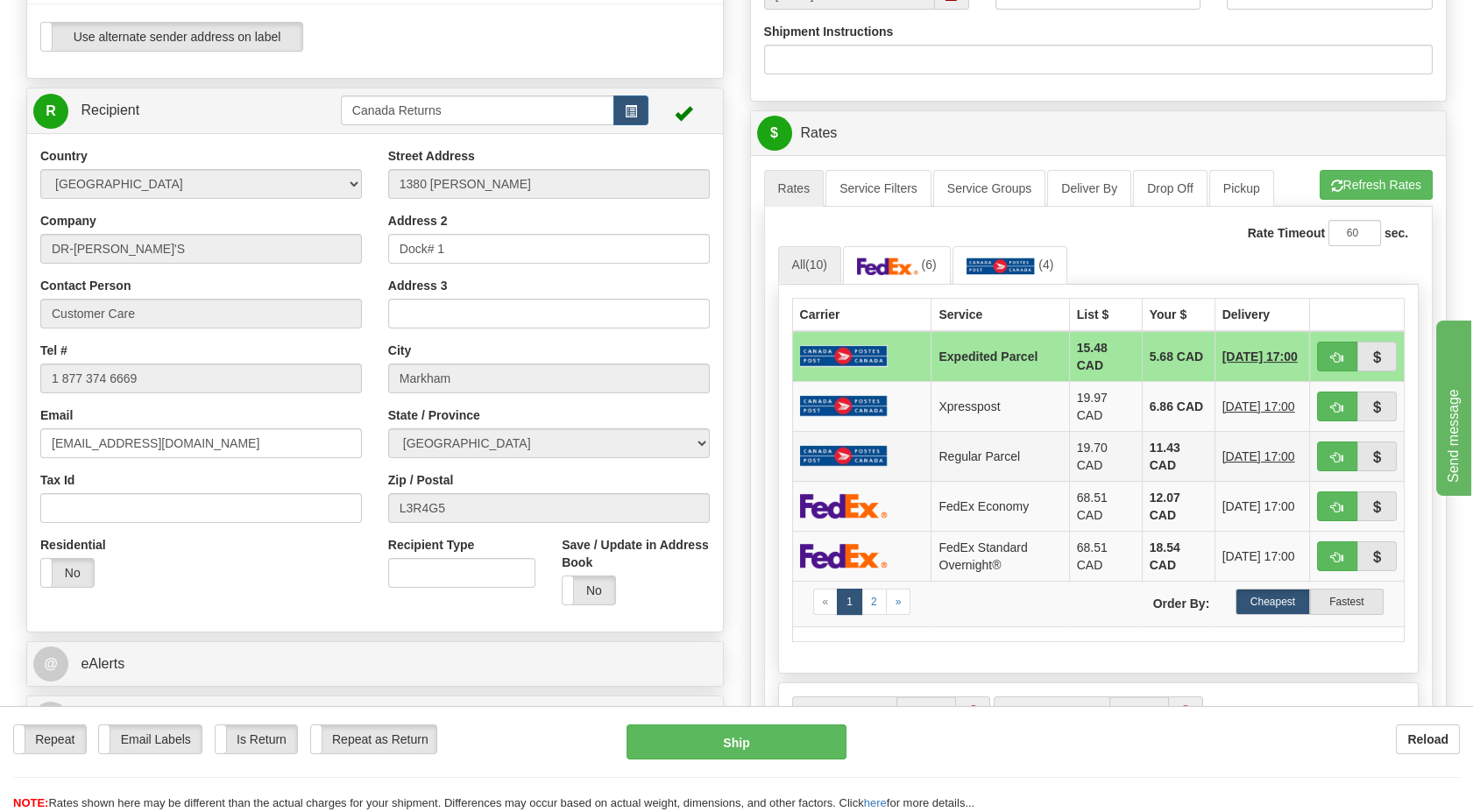
scroll to position [681, 0]
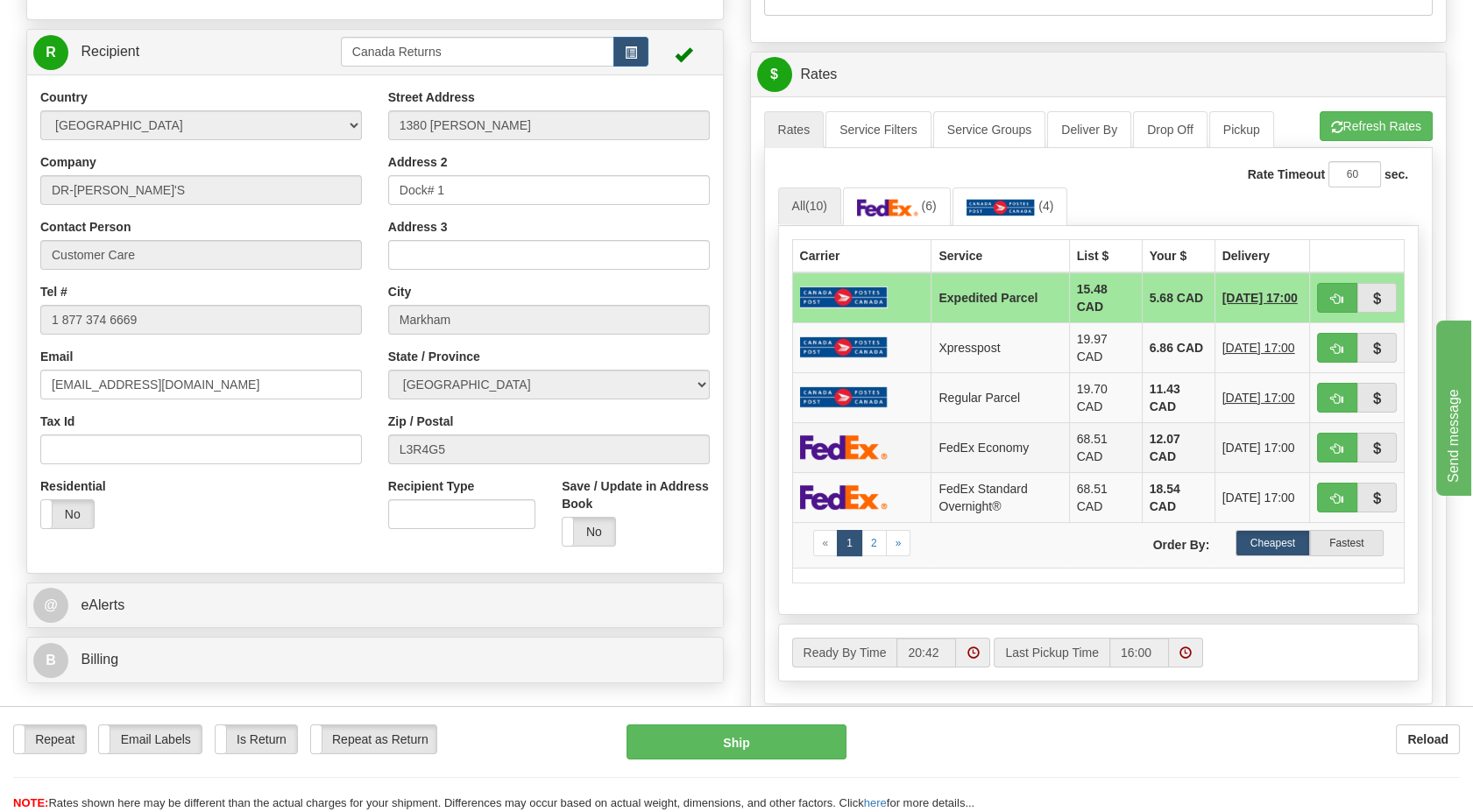
click at [860, 447] on img at bounding box center [844, 447] width 88 height 26
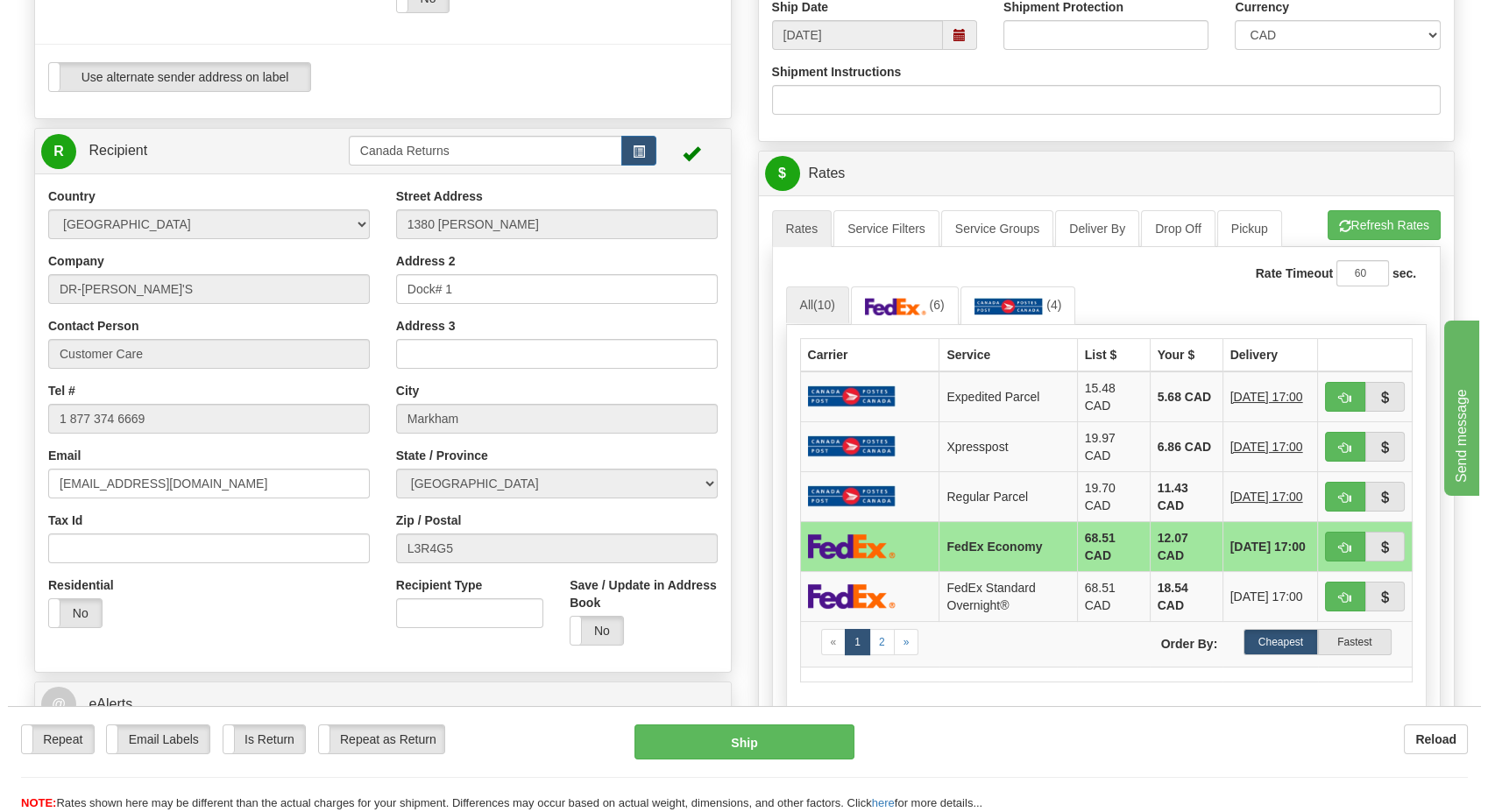
scroll to position [584, 0]
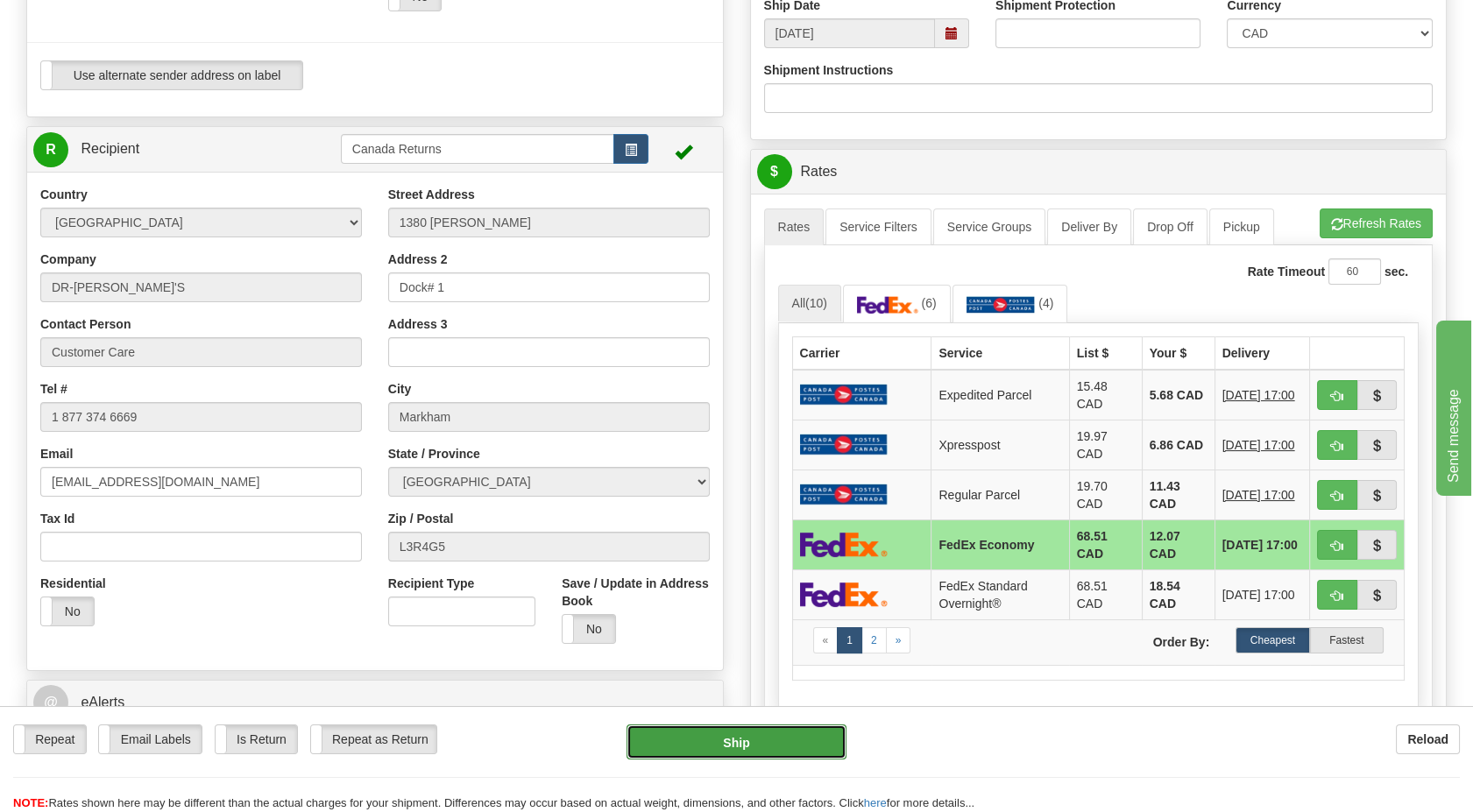
click at [762, 730] on button "Ship" at bounding box center [736, 742] width 219 height 35
type input "20"
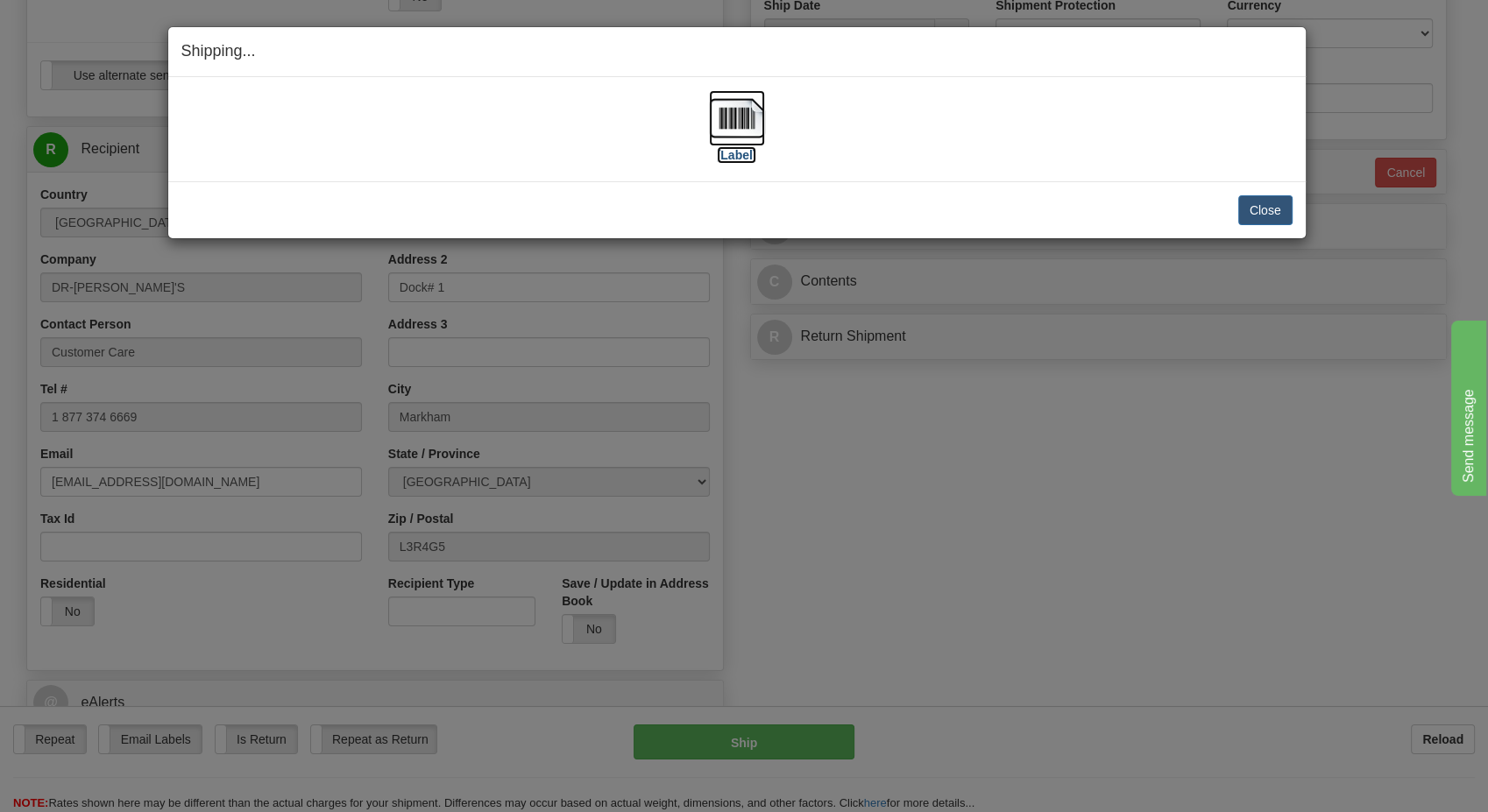
click at [734, 121] on img at bounding box center [737, 118] width 56 height 56
